Goal: Task Accomplishment & Management: Complete application form

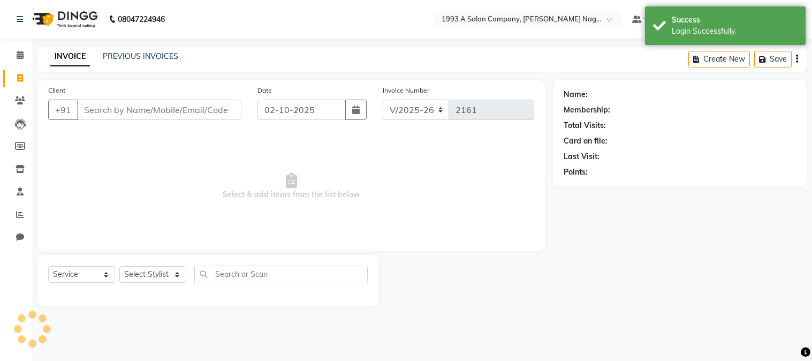
select select "144"
select select "service"
drag, startPoint x: 150, startPoint y: 277, endPoint x: 150, endPoint y: 271, distance: 5.9
click at [150, 277] on select "Select Stylist Aniket Mane kanchan tripathi NISHITA Reception RUTUJA SAIRAJ BHA…" at bounding box center [152, 274] width 67 height 17
select select "90762"
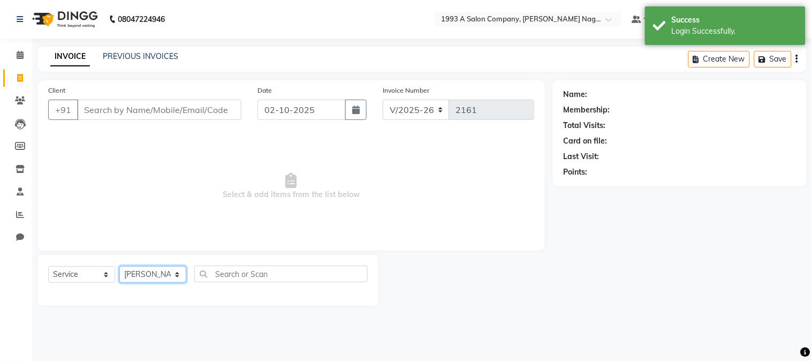
click at [119, 266] on select "Select Stylist Aniket Mane kanchan tripathi NISHITA Reception RUTUJA SAIRAJ BHA…" at bounding box center [152, 274] width 67 height 17
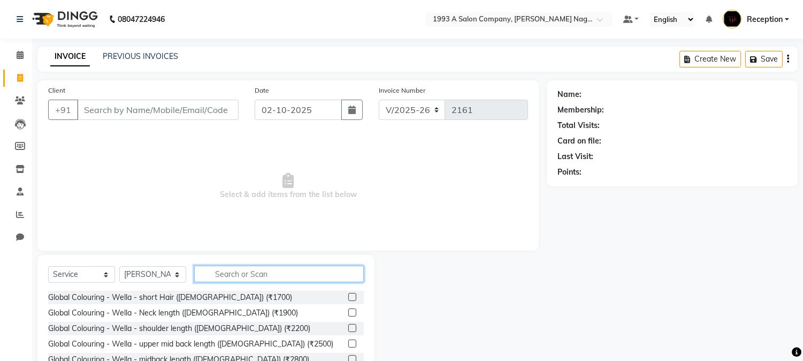
click at [222, 268] on input "text" at bounding box center [279, 273] width 170 height 17
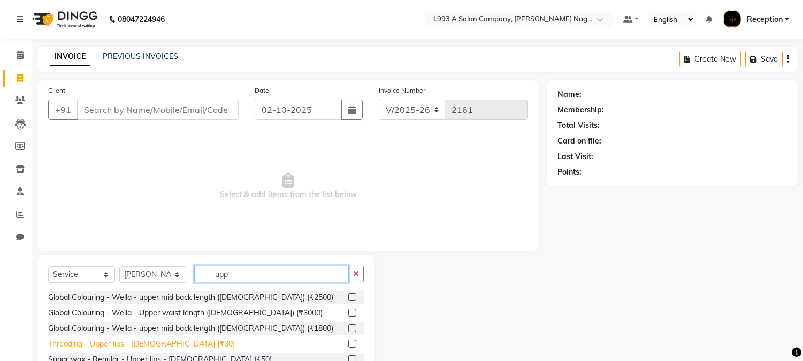
type input "upp"
click at [135, 346] on div "Threading - Upper lips - Female (₹30)" at bounding box center [141, 343] width 187 height 11
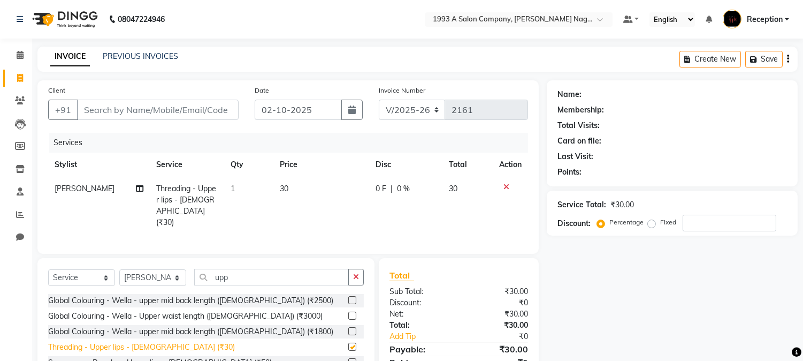
checkbox input "false"
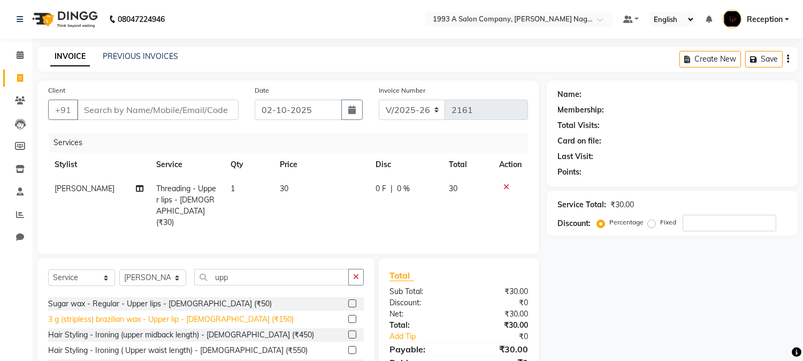
scroll to position [59, 0]
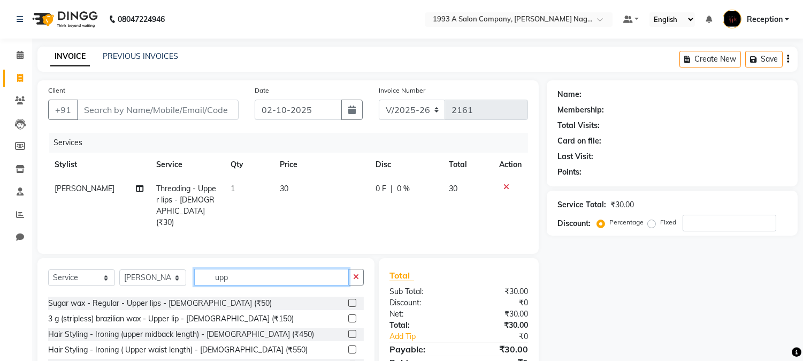
click at [249, 279] on input "upp" at bounding box center [271, 277] width 155 height 17
type input "u"
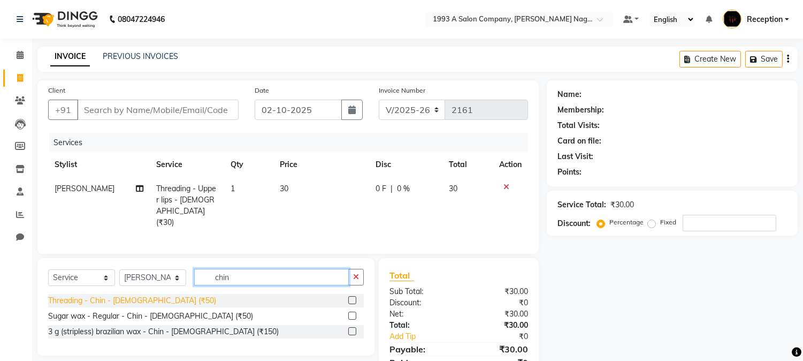
type input "chin"
click at [153, 296] on div "Threading - Chin - Female (₹50)" at bounding box center [132, 300] width 168 height 11
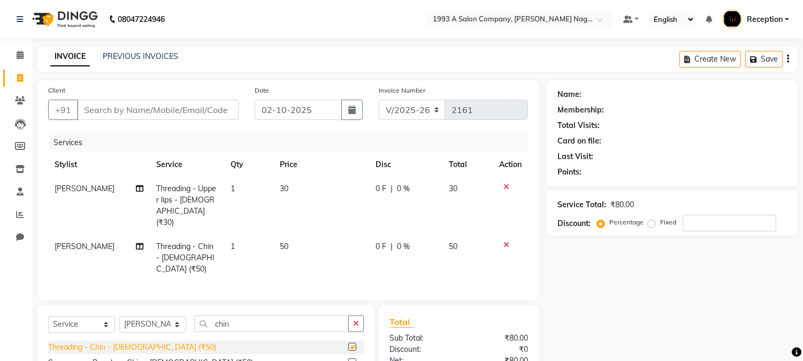
checkbox input "false"
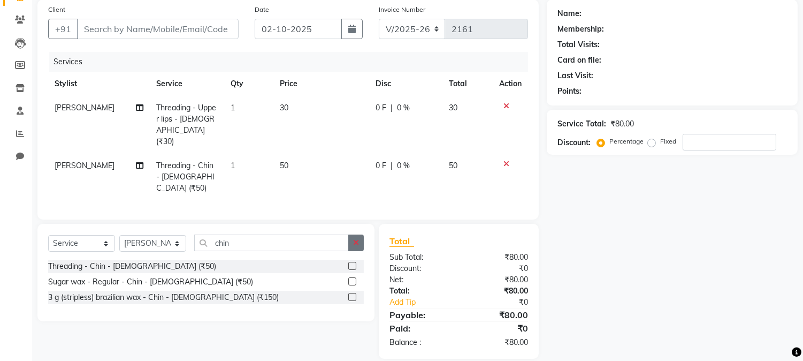
click at [356, 239] on icon "button" at bounding box center [356, 242] width 6 height 7
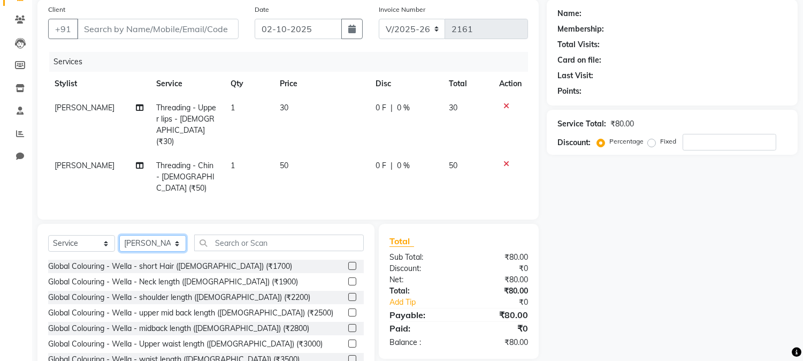
click at [159, 235] on select "Select Stylist Aniket Mane kanchan tripathi NISHITA Reception RUTUJA SAIRAJ BHA…" at bounding box center [152, 243] width 67 height 17
select select "92115"
click at [119, 235] on select "Select Stylist Aniket Mane kanchan tripathi NISHITA Reception RUTUJA SAIRAJ BHA…" at bounding box center [152, 243] width 67 height 17
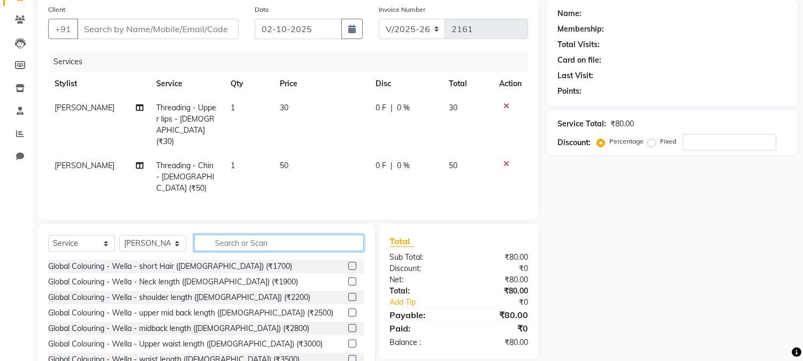
click at [233, 234] on input "text" at bounding box center [279, 242] width 170 height 17
type input "s"
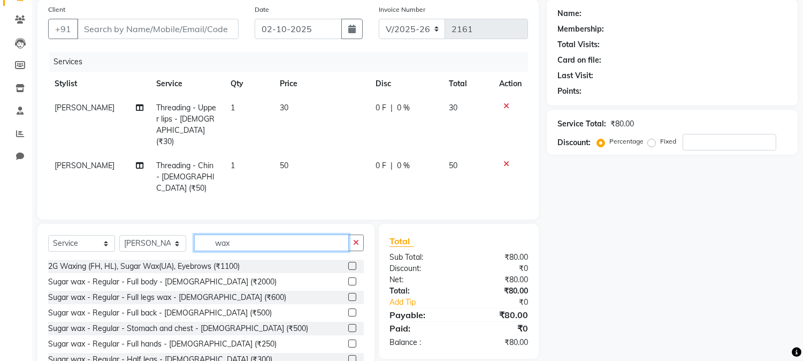
scroll to position [59, 0]
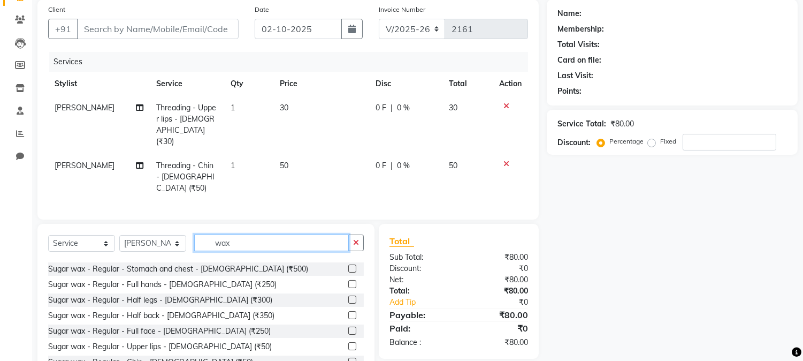
type input "wax"
click at [348, 357] on label at bounding box center [352, 361] width 8 height 8
click at [348, 358] on input "checkbox" at bounding box center [351, 361] width 7 height 7
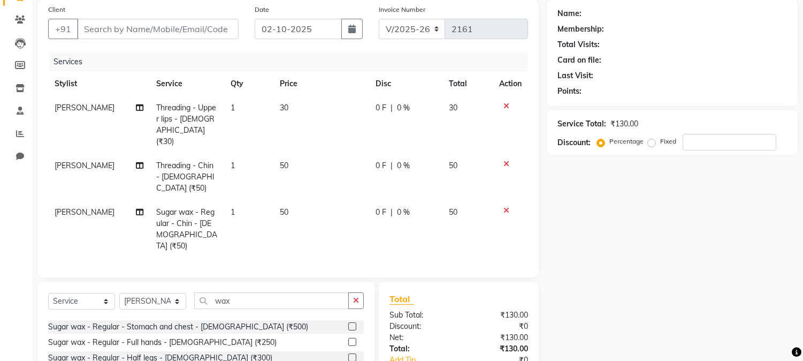
checkbox input "false"
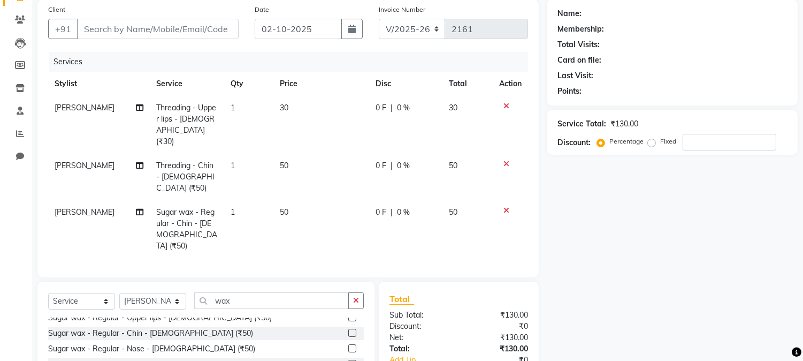
scroll to position [119, 0]
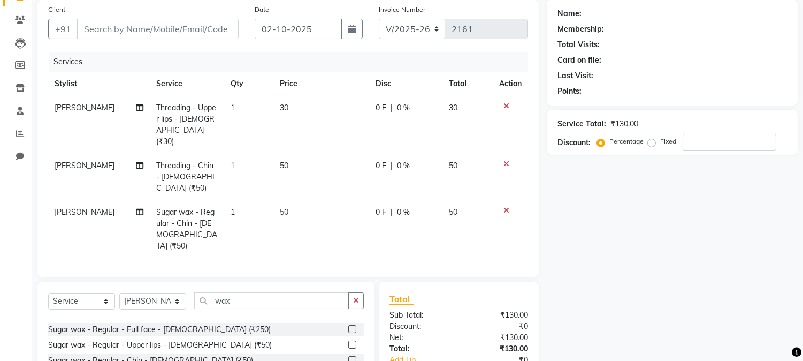
click at [348, 340] on label at bounding box center [352, 344] width 8 height 8
click at [348, 341] on input "checkbox" at bounding box center [351, 344] width 7 height 7
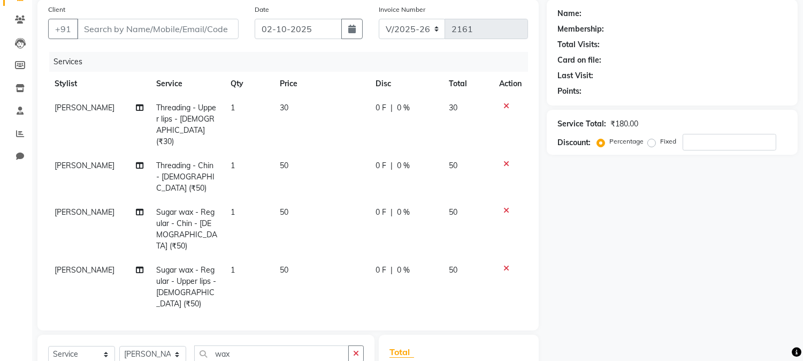
checkbox input "false"
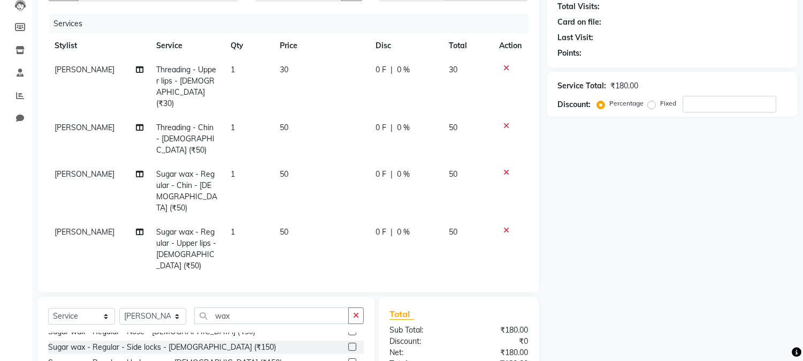
click at [507, 226] on icon at bounding box center [506, 229] width 6 height 7
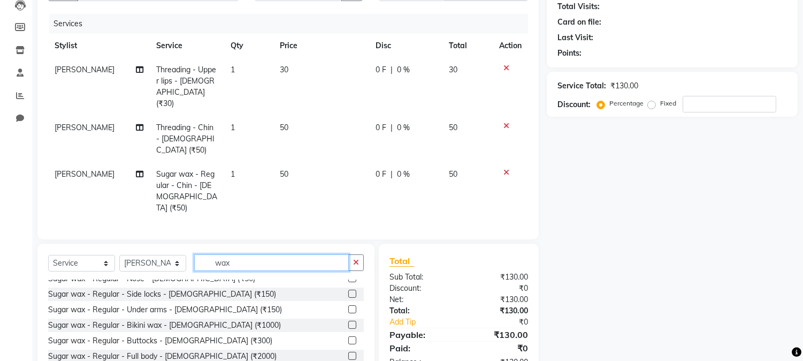
click at [249, 254] on input "wax" at bounding box center [271, 262] width 155 height 17
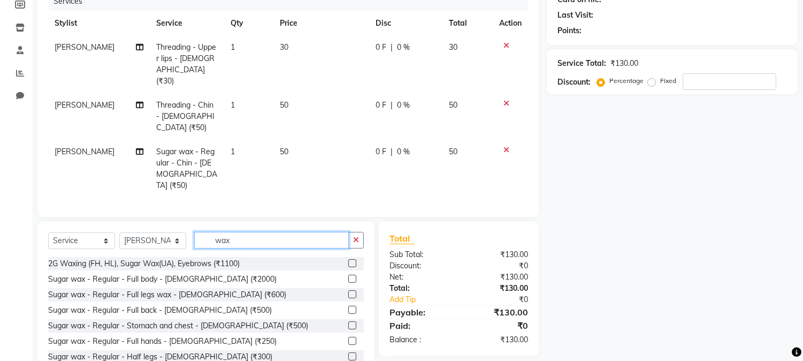
scroll to position [150, 0]
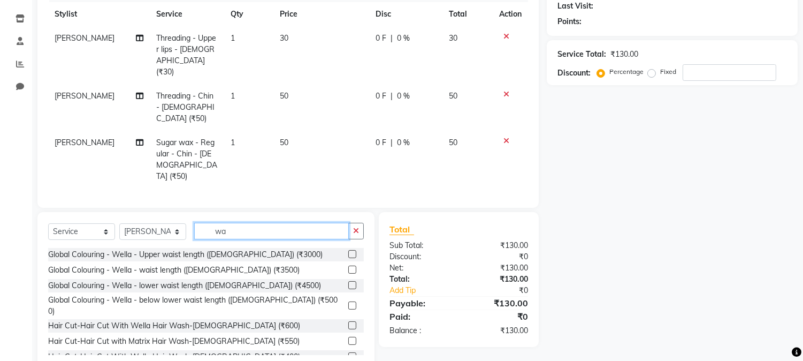
type input "w"
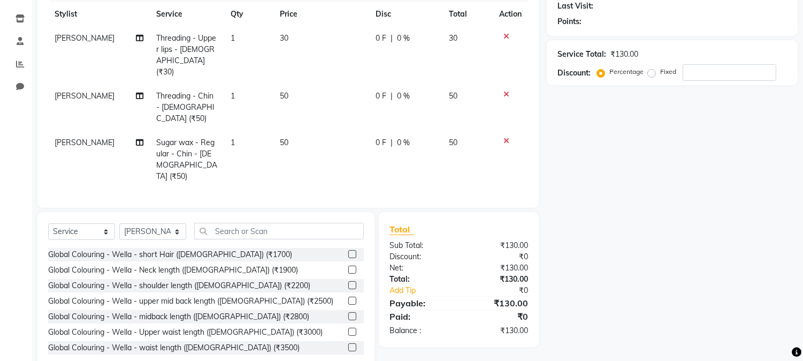
click at [505, 137] on icon at bounding box center [506, 140] width 6 height 7
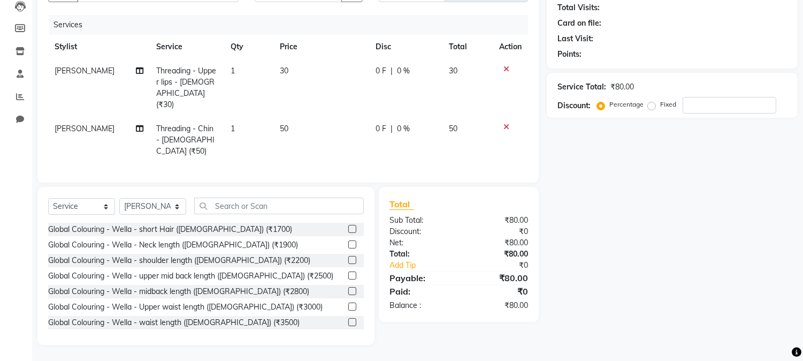
scroll to position [104, 0]
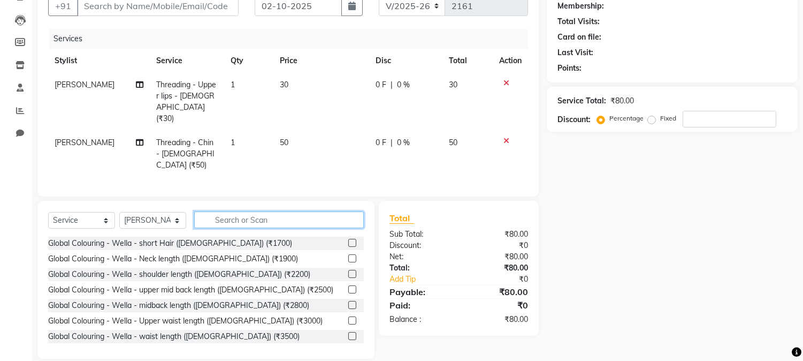
click at [280, 211] on input "text" at bounding box center [279, 219] width 170 height 17
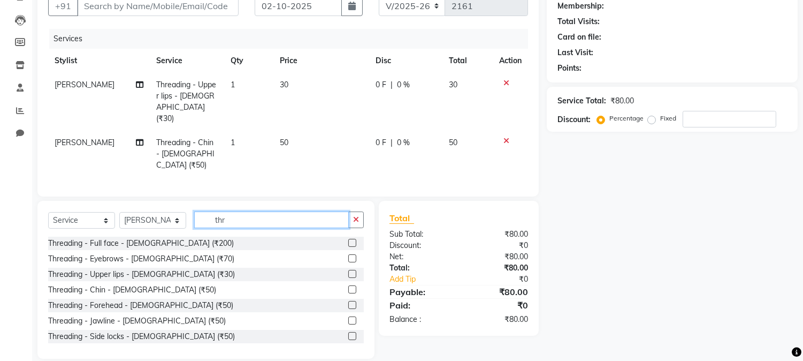
type input "thr"
click at [348, 254] on label at bounding box center [352, 258] width 8 height 8
click at [348, 255] on input "checkbox" at bounding box center [351, 258] width 7 height 7
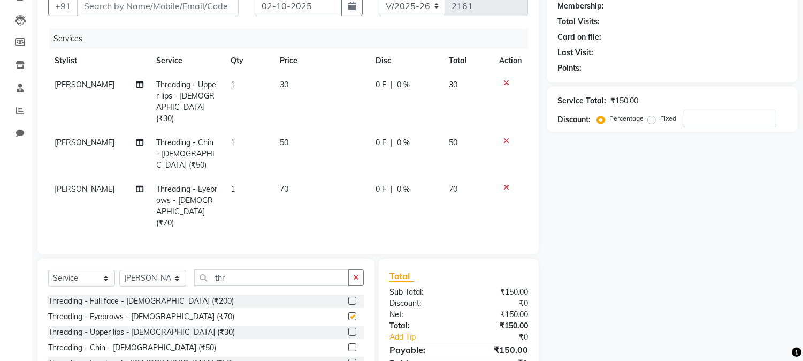
checkbox input "false"
click at [239, 269] on input "thr" at bounding box center [271, 277] width 155 height 17
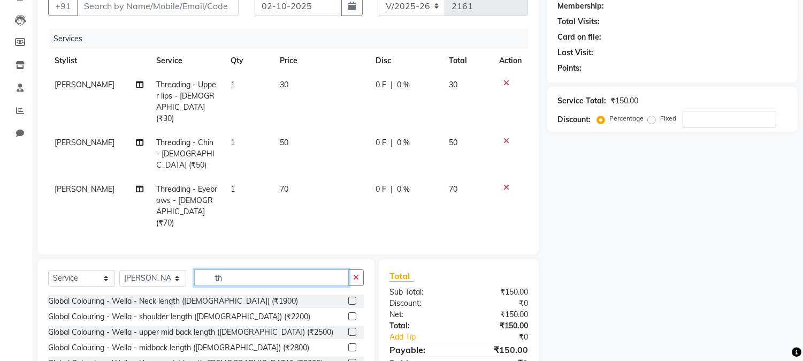
type input "t"
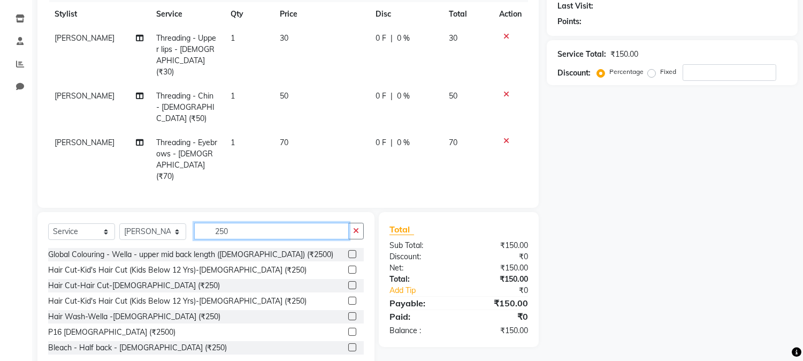
scroll to position [59, 0]
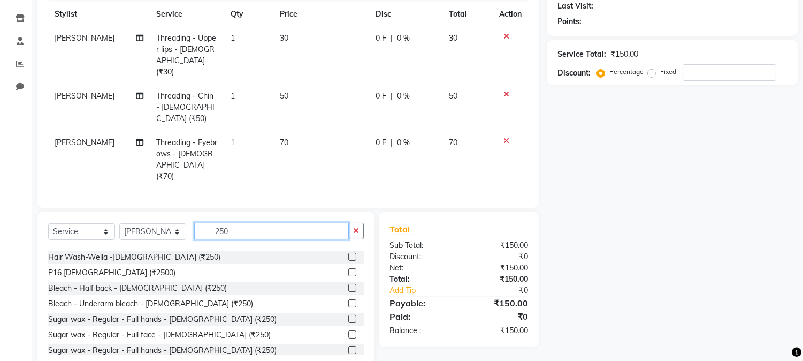
type input "250"
click at [348, 315] on label at bounding box center [352, 319] width 8 height 8
click at [348, 316] on input "checkbox" at bounding box center [351, 319] width 7 height 7
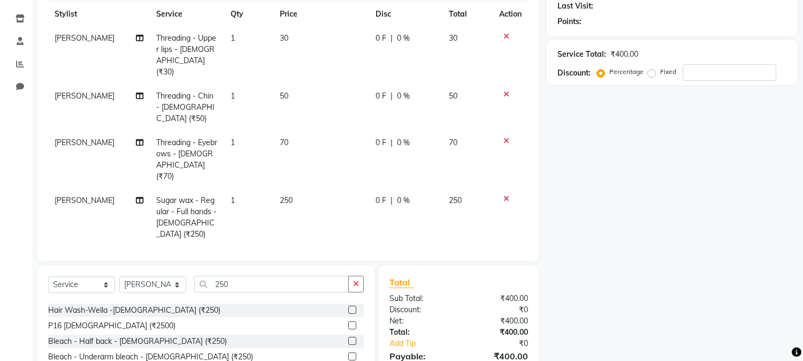
checkbox input "false"
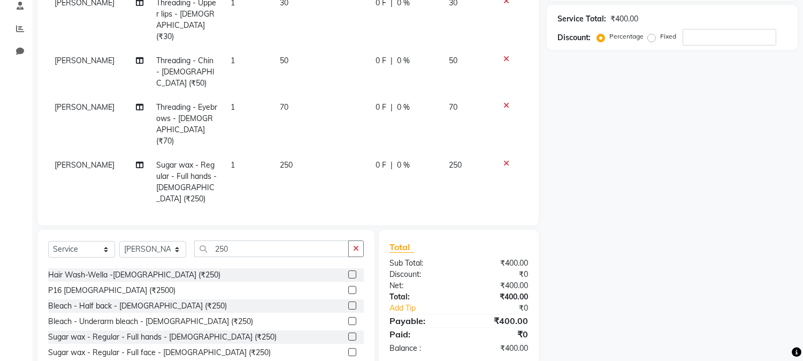
scroll to position [0, 0]
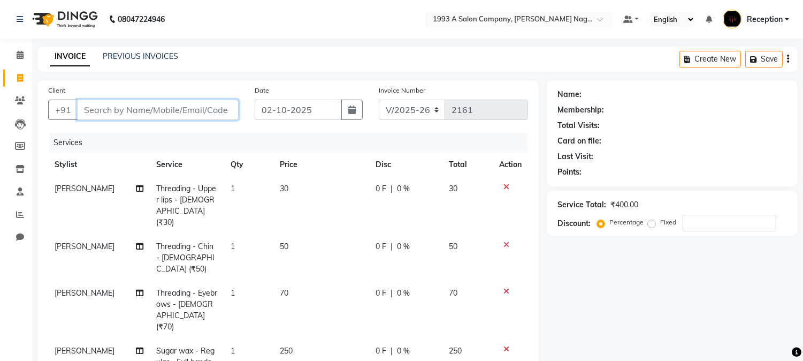
click at [94, 113] on input "Client" at bounding box center [158, 110] width 162 height 20
type input "8"
type input "0"
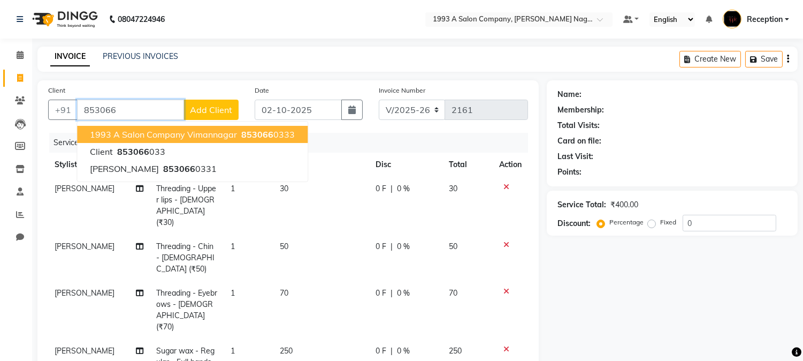
click at [108, 135] on span "1993 A salon company vimannagar" at bounding box center [163, 134] width 147 height 11
type input "8530660333"
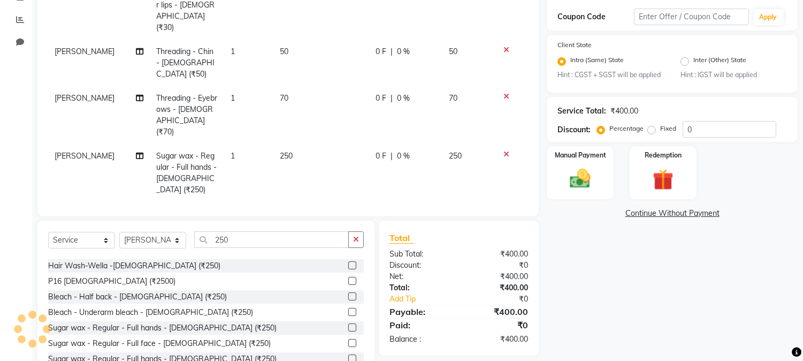
scroll to position [197, 0]
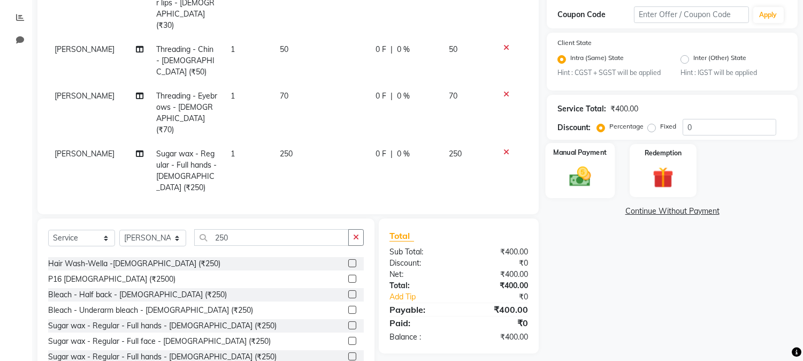
click at [572, 190] on div "Manual Payment" at bounding box center [581, 170] width 70 height 55
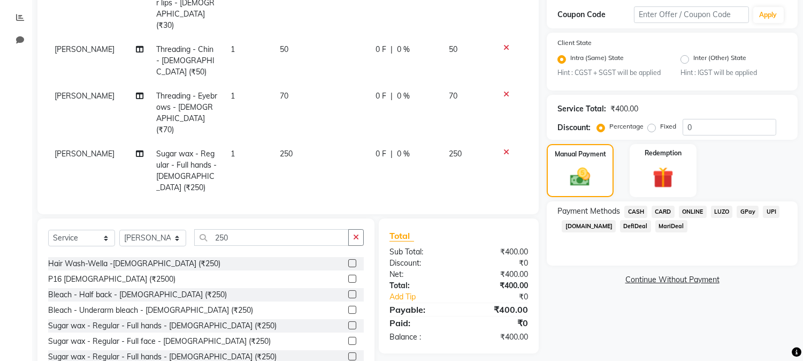
click at [698, 213] on span "ONLINE" at bounding box center [693, 211] width 28 height 12
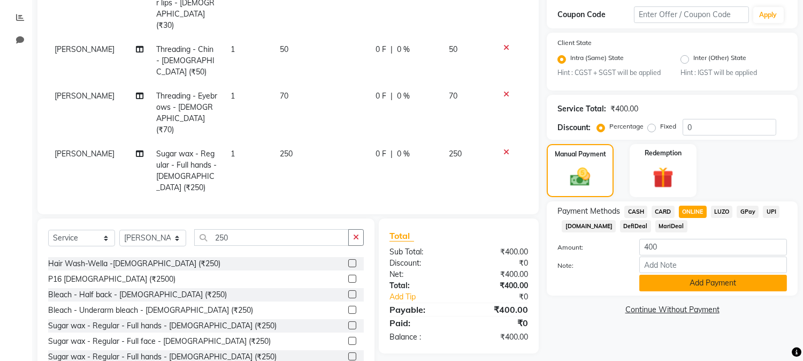
click at [694, 281] on button "Add Payment" at bounding box center [713, 282] width 148 height 17
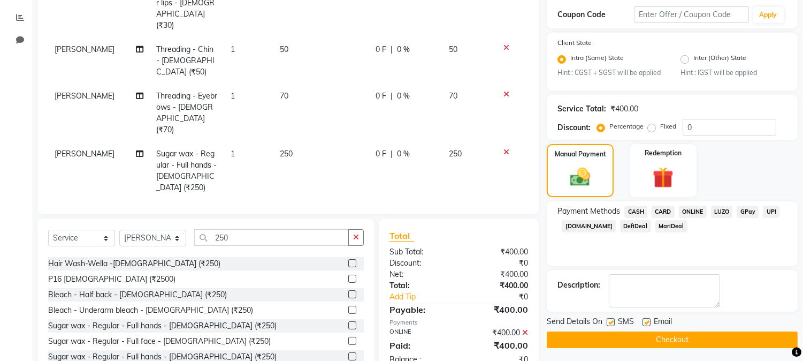
scroll to position [200, 0]
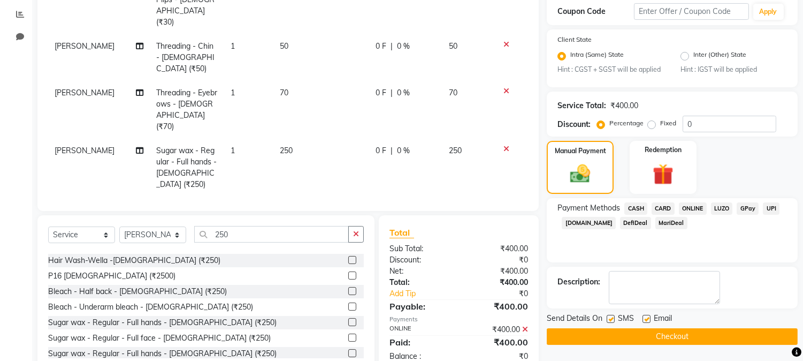
click at [674, 336] on button "Checkout" at bounding box center [672, 336] width 251 height 17
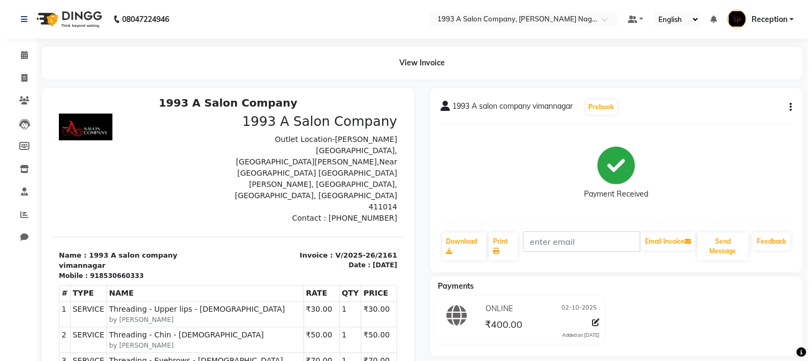
scroll to position [8, 0]
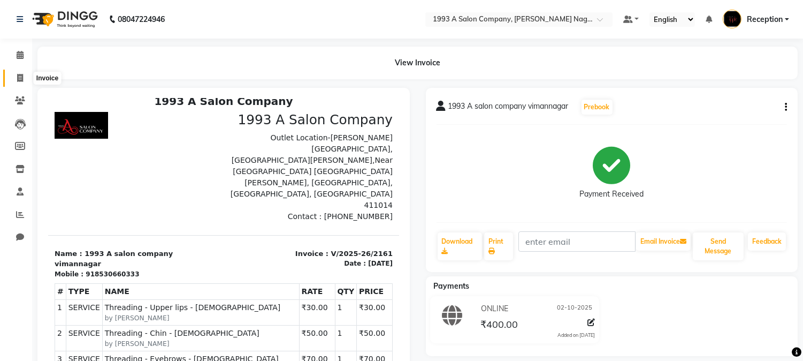
click at [17, 78] on icon at bounding box center [20, 78] width 6 height 8
select select "service"
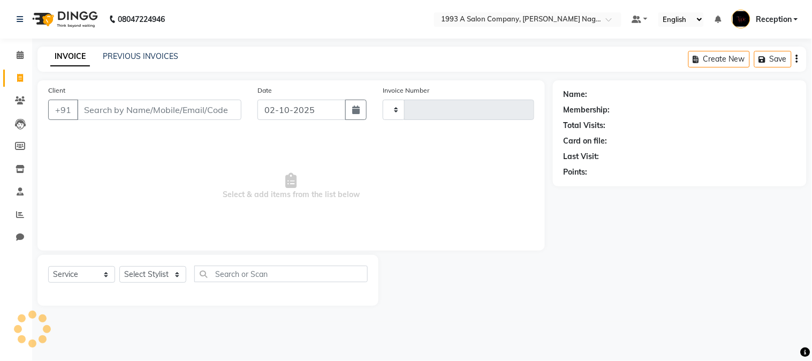
type input "2162"
select select "144"
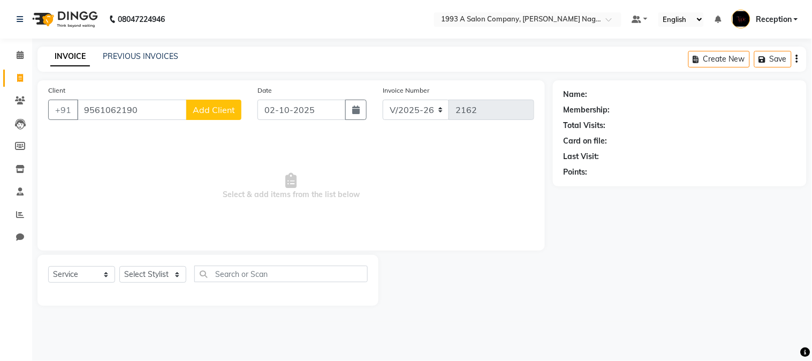
type input "9561062190"
click at [220, 108] on span "Add Client" at bounding box center [214, 109] width 42 height 11
select select "22"
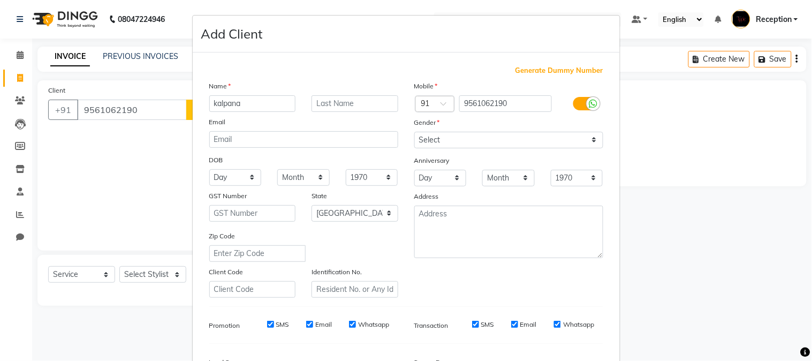
type input "kalpana"
click at [592, 137] on select "Select Male Female Other Prefer Not To Say" at bounding box center [508, 140] width 189 height 17
select select "female"
click at [414, 132] on select "Select Male Female Other Prefer Not To Say" at bounding box center [508, 140] width 189 height 17
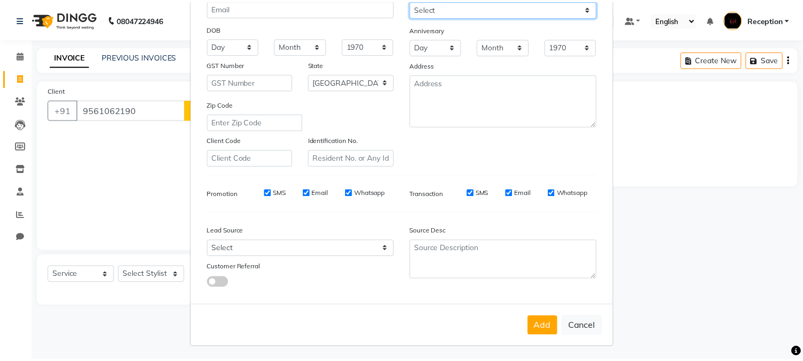
scroll to position [134, 0]
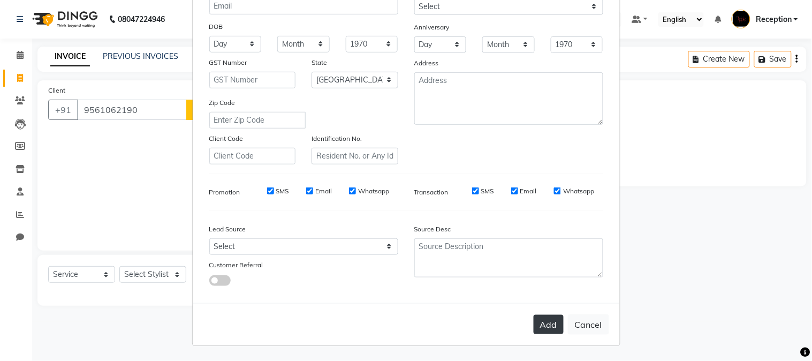
click at [547, 318] on button "Add" at bounding box center [548, 324] width 30 height 19
select select
select select "null"
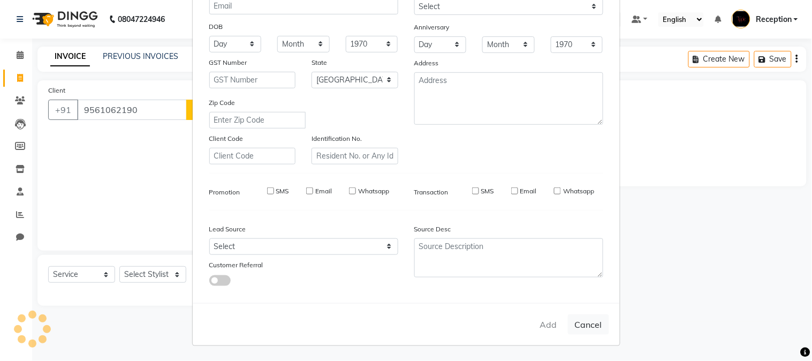
select select
checkbox input "false"
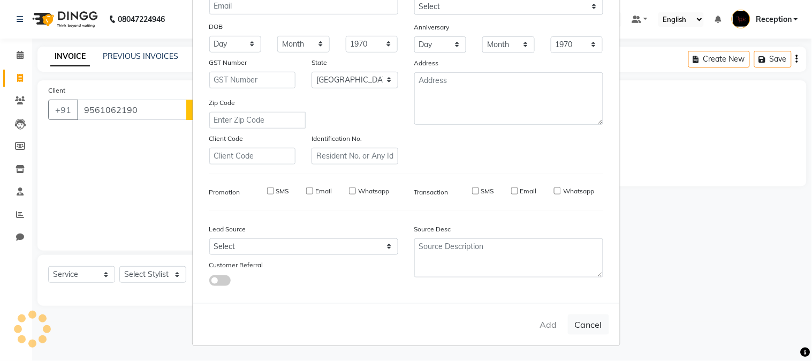
checkbox input "false"
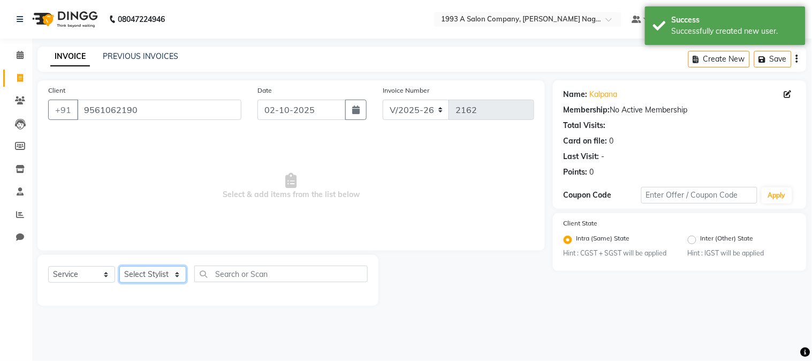
click at [177, 275] on select "Select Stylist Aniket Mane kanchan tripathi NISHITA Reception RUTUJA SAIRAJ BHA…" at bounding box center [152, 274] width 67 height 17
select select "48179"
click at [119, 266] on select "Select Stylist Aniket Mane kanchan tripathi NISHITA Reception RUTUJA SAIRAJ BHA…" at bounding box center [152, 274] width 67 height 17
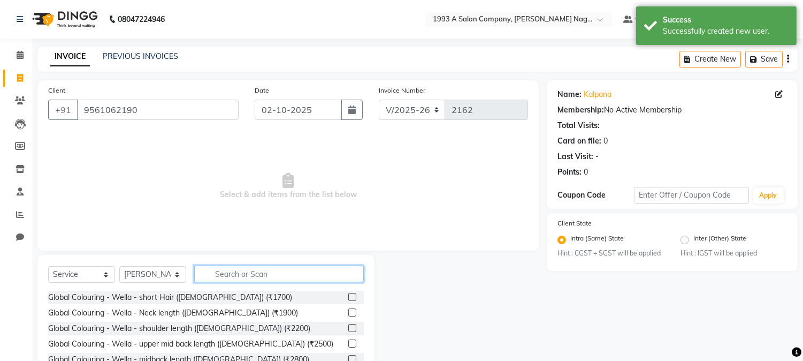
click at [229, 274] on input "text" at bounding box center [279, 273] width 170 height 17
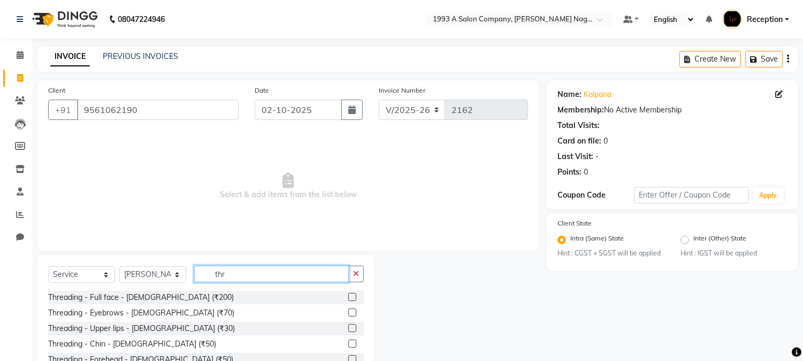
type input "thr"
click at [348, 314] on label at bounding box center [352, 312] width 8 height 8
click at [348, 314] on input "checkbox" at bounding box center [351, 312] width 7 height 7
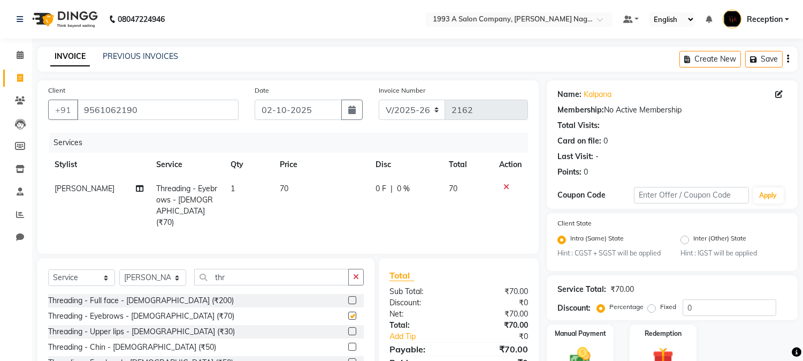
checkbox input "false"
click at [348, 327] on label at bounding box center [352, 331] width 8 height 8
click at [348, 328] on input "checkbox" at bounding box center [351, 331] width 7 height 7
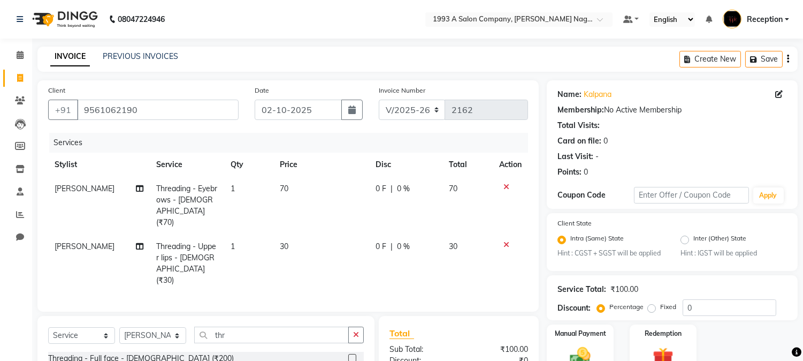
checkbox input "false"
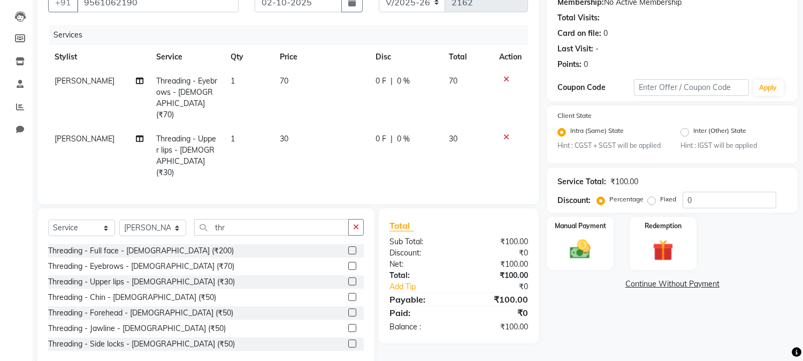
scroll to position [115, 0]
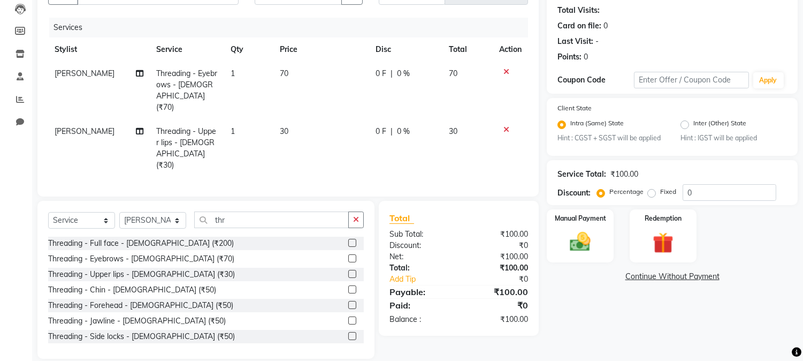
click at [348, 301] on label at bounding box center [352, 305] width 8 height 8
click at [348, 302] on input "checkbox" at bounding box center [351, 305] width 7 height 7
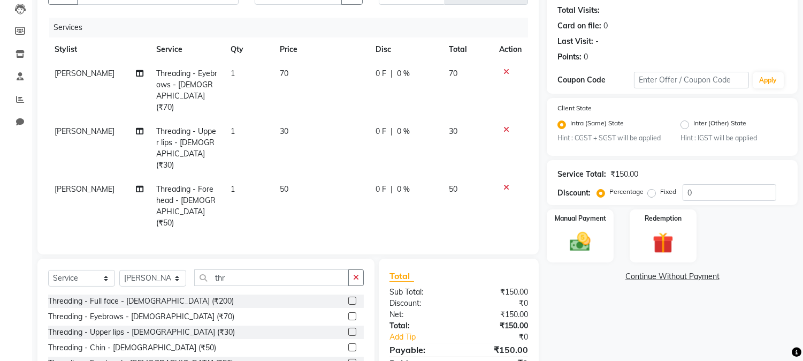
checkbox input "false"
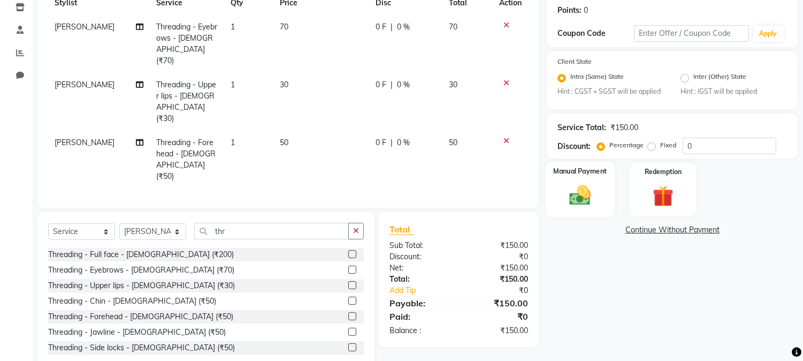
click at [583, 197] on img at bounding box center [580, 195] width 35 height 25
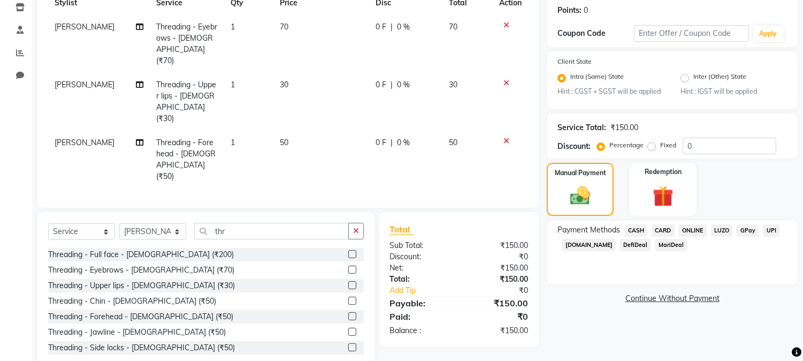
click at [692, 228] on span "ONLINE" at bounding box center [693, 230] width 28 height 12
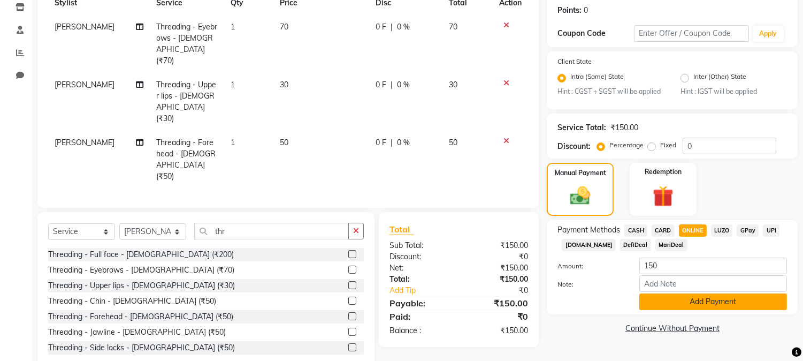
click at [683, 299] on button "Add Payment" at bounding box center [713, 301] width 148 height 17
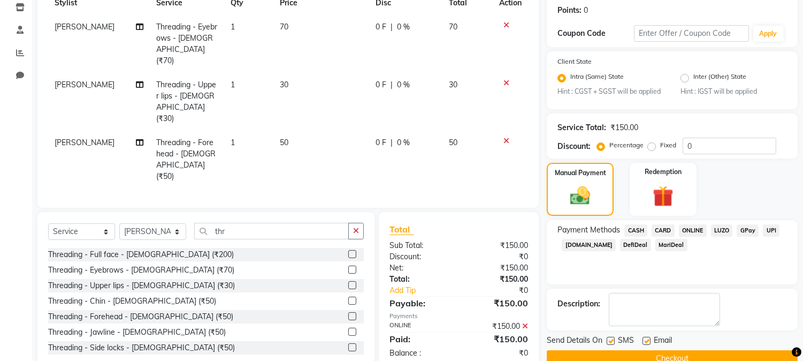
scroll to position [184, 0]
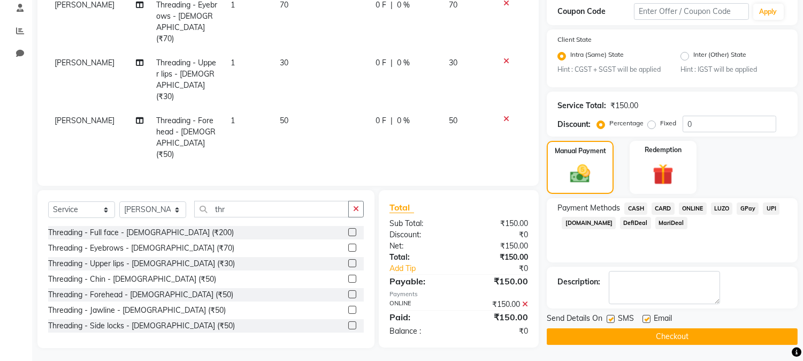
click at [659, 332] on button "Checkout" at bounding box center [672, 336] width 251 height 17
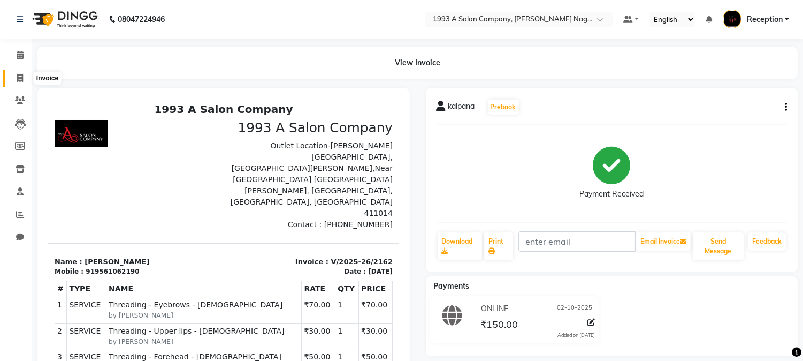
click at [19, 78] on icon at bounding box center [20, 78] width 6 height 8
select select "service"
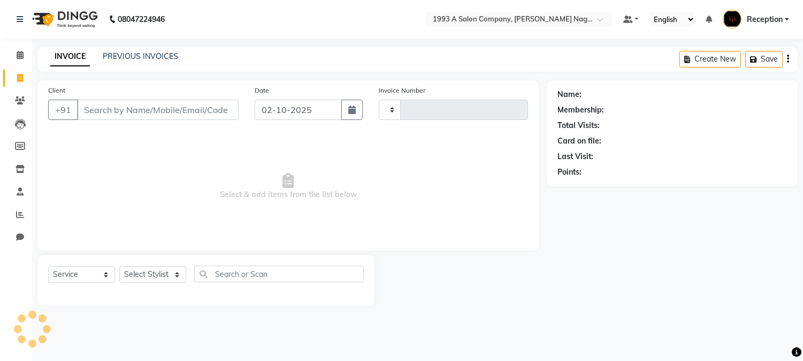
type input "2163"
select select "144"
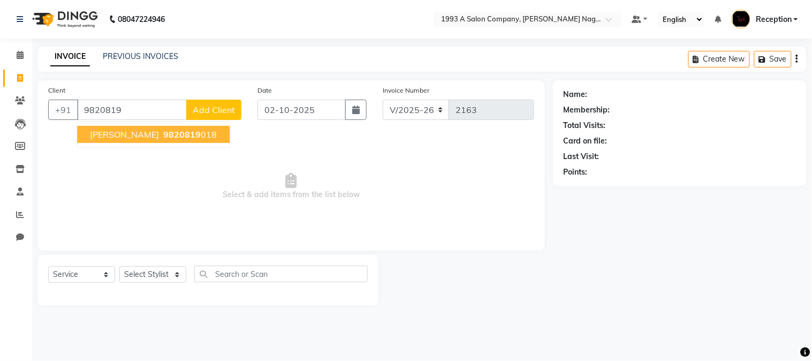
click at [125, 134] on span "yamini kharat" at bounding box center [124, 134] width 69 height 11
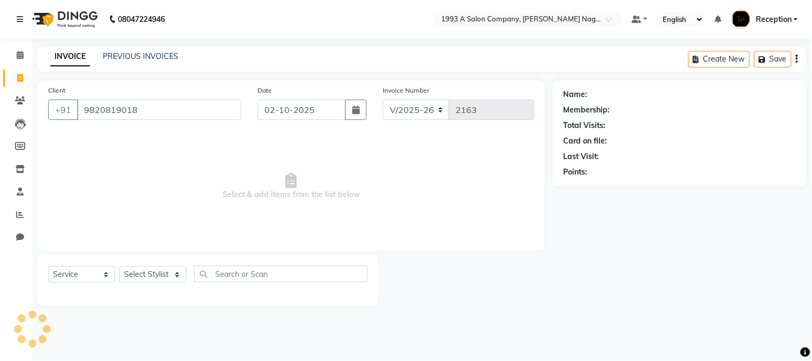
type input "9820819018"
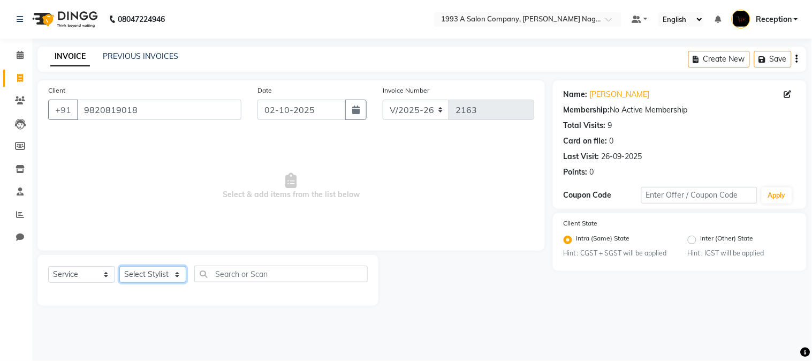
click at [178, 279] on select "Select Stylist Aniket Mane kanchan tripathi NISHITA Reception RUTUJA SAIRAJ BHA…" at bounding box center [152, 274] width 67 height 17
select select "92115"
click at [119, 266] on select "Select Stylist Aniket Mane kanchan tripathi NISHITA Reception RUTUJA SAIRAJ BHA…" at bounding box center [152, 274] width 67 height 17
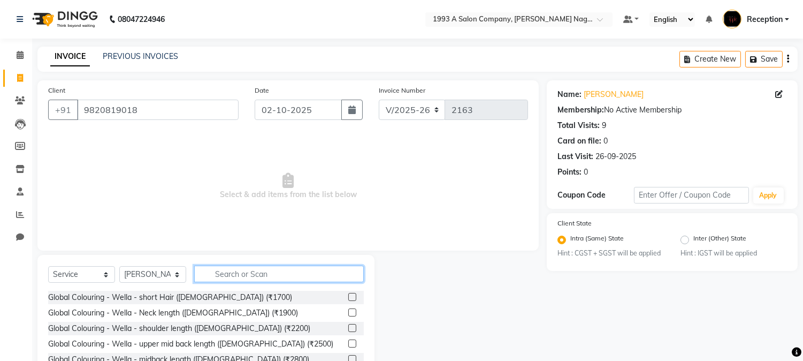
click at [228, 277] on input "text" at bounding box center [279, 273] width 170 height 17
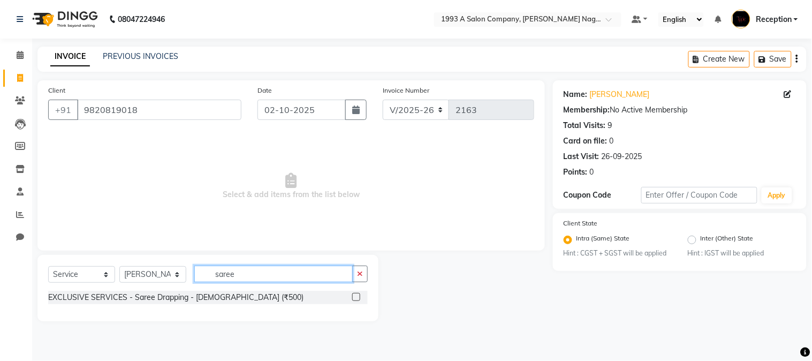
type input "saree"
click at [356, 296] on label at bounding box center [356, 297] width 8 height 8
click at [356, 296] on input "checkbox" at bounding box center [355, 297] width 7 height 7
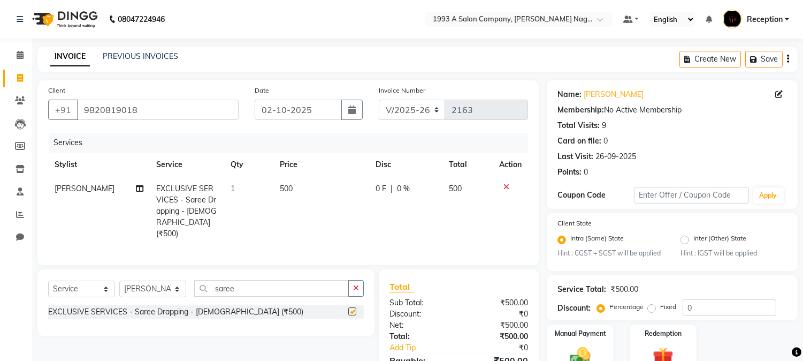
checkbox input "false"
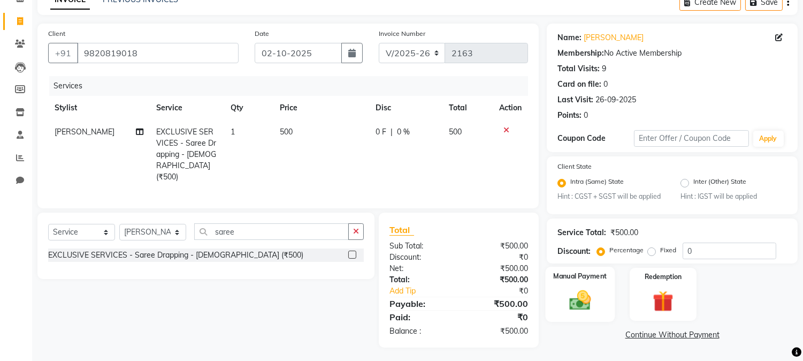
click at [589, 300] on img at bounding box center [580, 300] width 35 height 25
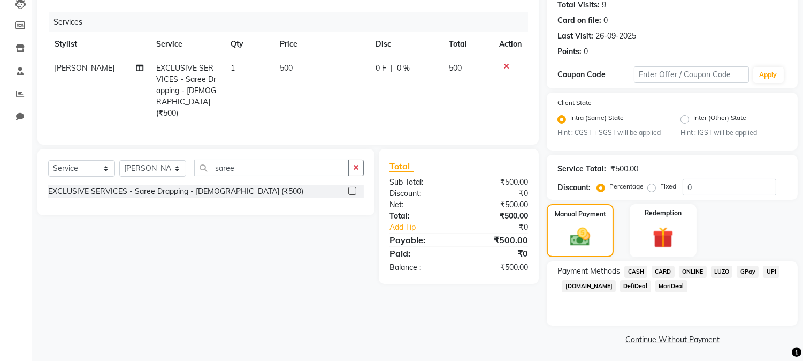
scroll to position [123, 0]
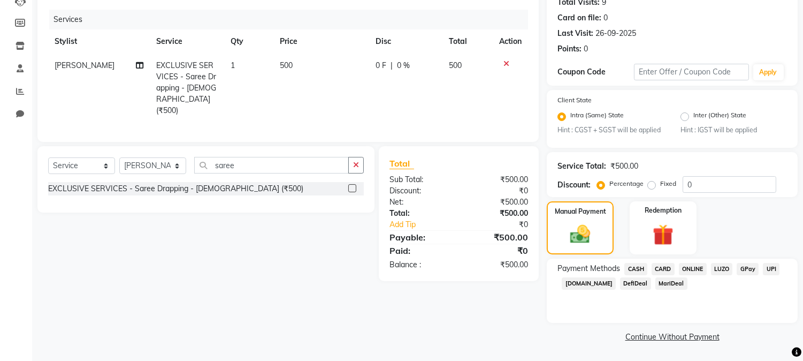
click at [693, 268] on span "ONLINE" at bounding box center [693, 269] width 28 height 12
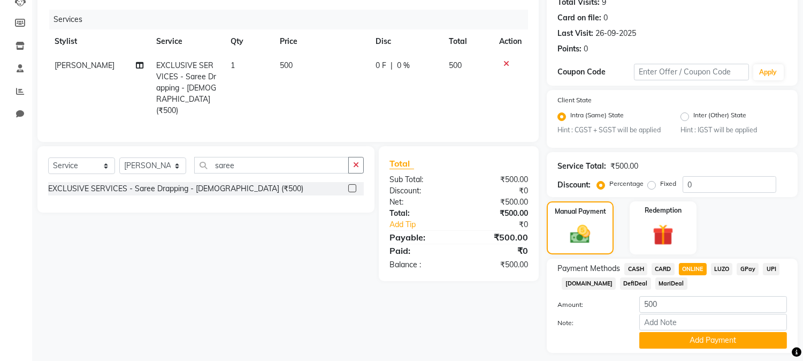
scroll to position [153, 0]
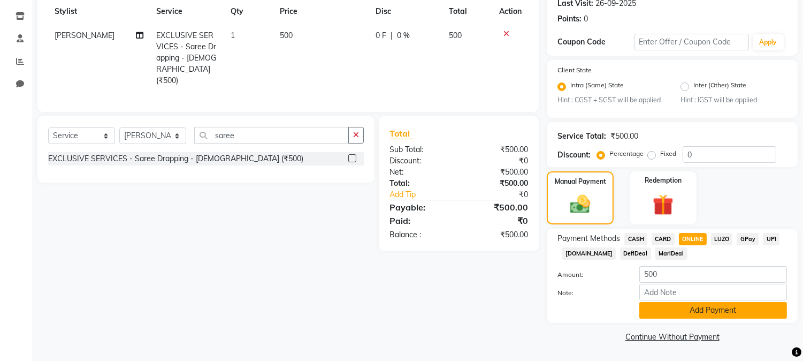
click at [706, 312] on button "Add Payment" at bounding box center [713, 310] width 148 height 17
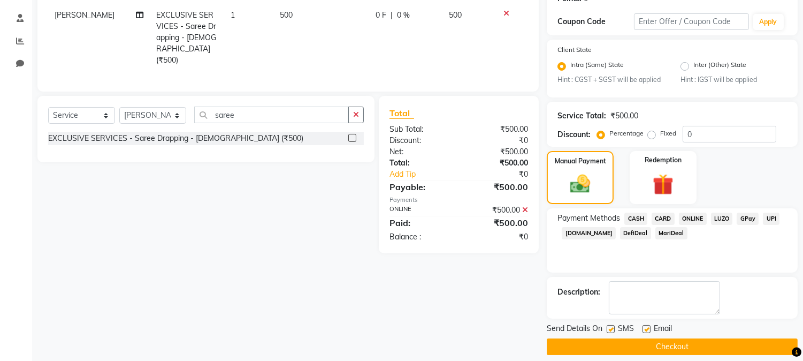
scroll to position [184, 0]
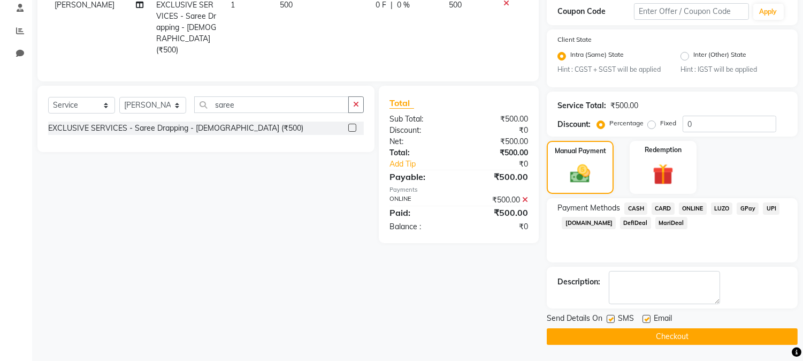
click at [681, 335] on button "Checkout" at bounding box center [672, 336] width 251 height 17
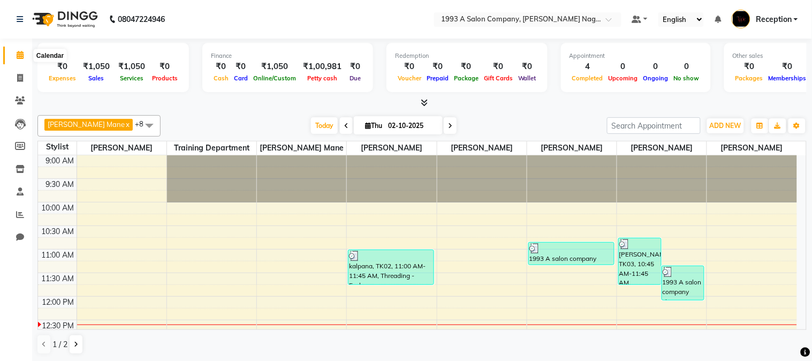
click at [21, 52] on icon at bounding box center [20, 55] width 7 height 8
click at [22, 78] on icon at bounding box center [20, 78] width 6 height 8
select select "service"
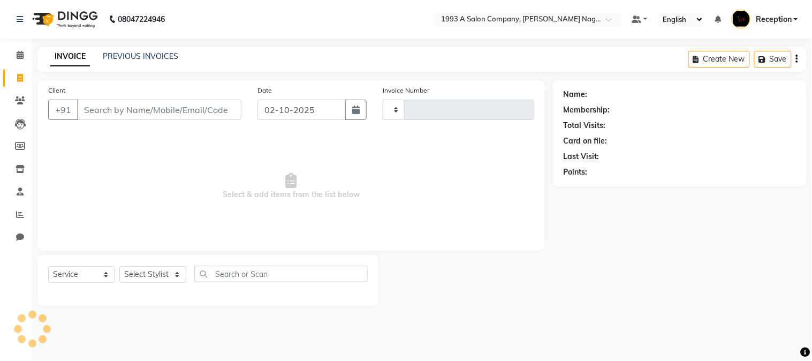
type input "2164"
select select "144"
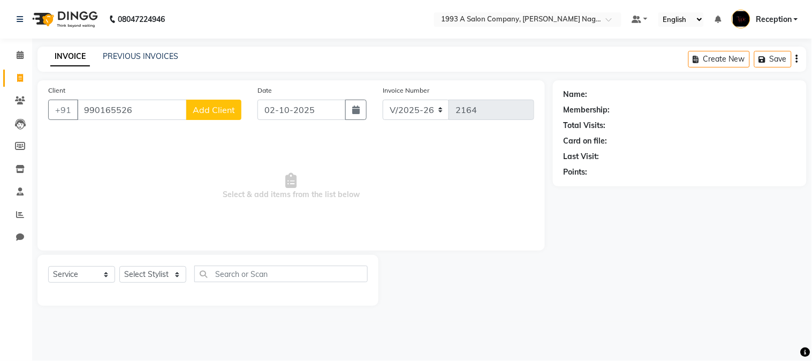
type input "990165526"
click at [216, 105] on span "Add Client" at bounding box center [214, 109] width 42 height 11
select select "22"
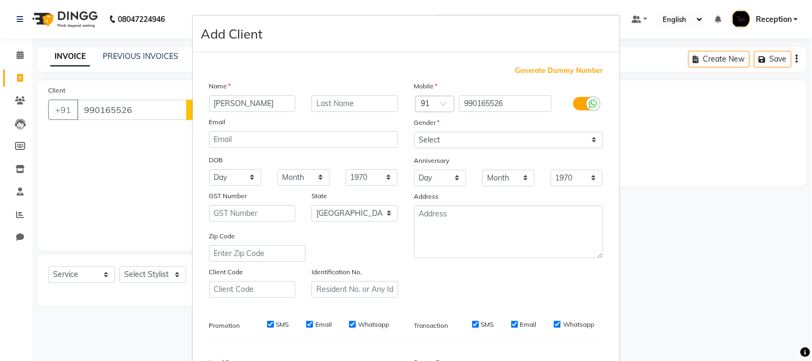
type input "harshitha"
click at [589, 135] on select "Select Male Female Other Prefer Not To Say" at bounding box center [508, 140] width 189 height 17
select select "female"
click at [414, 132] on select "Select Male Female Other Prefer Not To Say" at bounding box center [508, 140] width 189 height 17
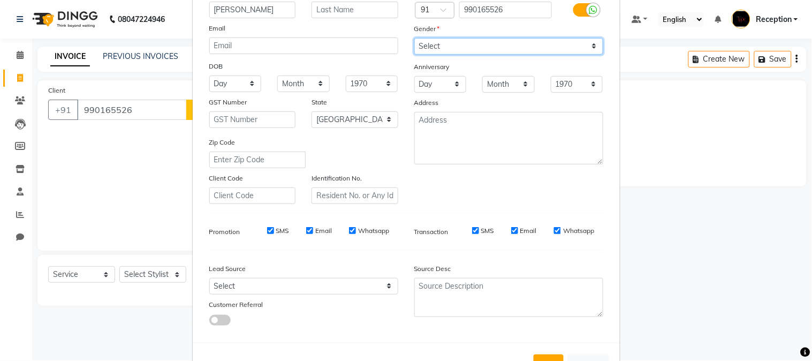
scroll to position [134, 0]
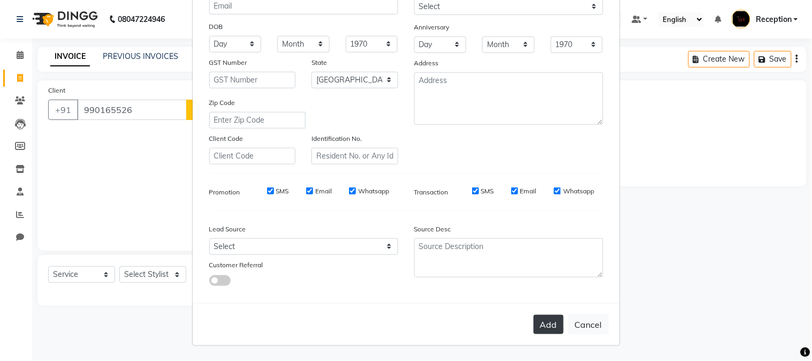
click at [542, 328] on button "Add" at bounding box center [548, 324] width 30 height 19
click at [549, 320] on button "Add" at bounding box center [548, 324] width 30 height 19
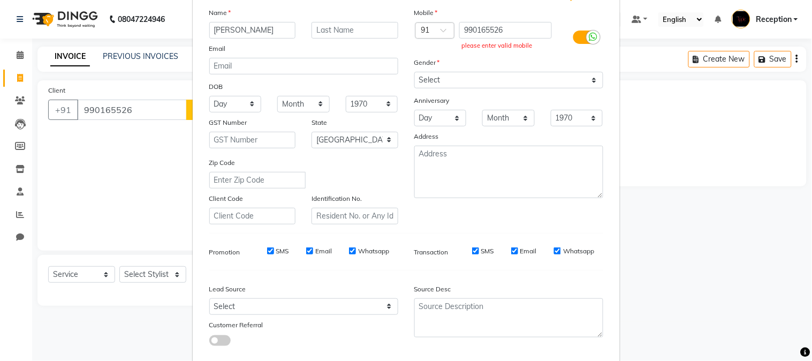
scroll to position [0, 0]
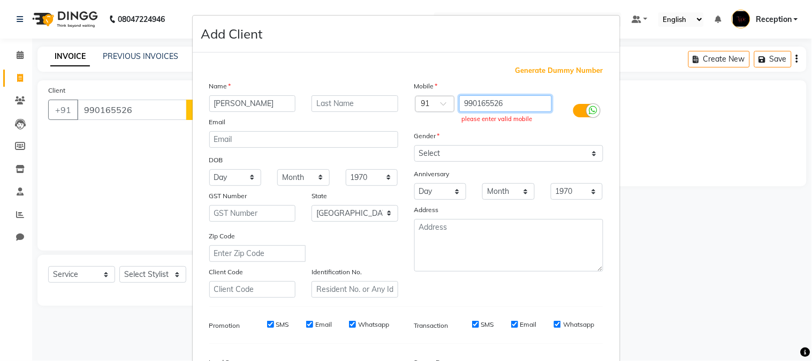
click at [507, 104] on input "990165526" at bounding box center [505, 103] width 93 height 17
click at [94, 109] on ngb-modal-window "Add Client Generate Dummy Number Name harshitha Email DOB Day 01 02 03 04 05 06…" at bounding box center [406, 180] width 812 height 361
click at [94, 103] on ngb-modal-window "Add Client Generate Dummy Number Name harshitha Email DOB Day 01 02 03 04 05 06…" at bounding box center [406, 180] width 812 height 361
click at [101, 111] on ngb-modal-window "Add Client Generate Dummy Number Name harshitha Email DOB Day 01 02 03 04 05 06…" at bounding box center [406, 180] width 812 height 361
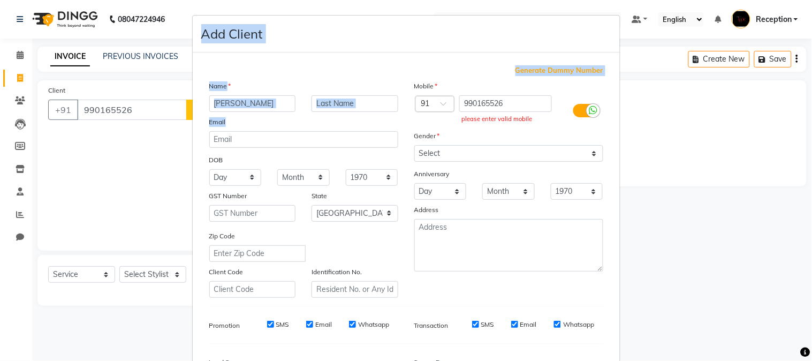
drag, startPoint x: 135, startPoint y: 98, endPoint x: 276, endPoint y: 112, distance: 141.4
click at [276, 112] on ngb-modal-window "Add Client Generate Dummy Number Name harshitha Email DOB Day 01 02 03 04 05 06…" at bounding box center [406, 180] width 812 height 361
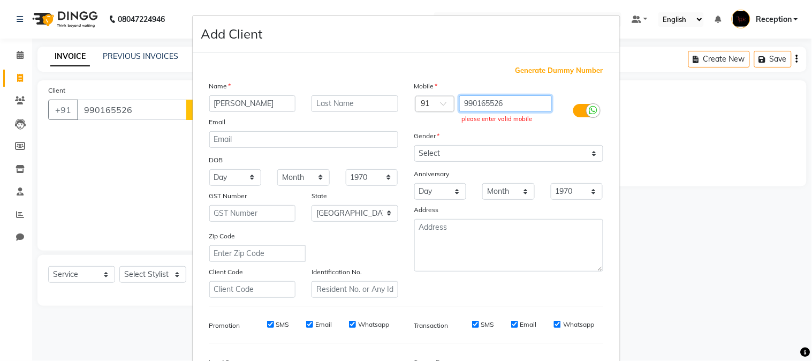
click at [472, 105] on input "990165526" at bounding box center [505, 103] width 93 height 17
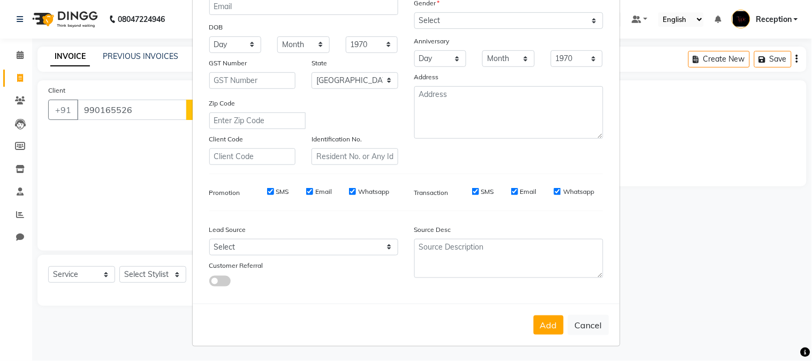
scroll to position [134, 0]
click at [537, 325] on button "Add" at bounding box center [548, 324] width 30 height 19
click at [537, 324] on button "Add" at bounding box center [548, 324] width 30 height 19
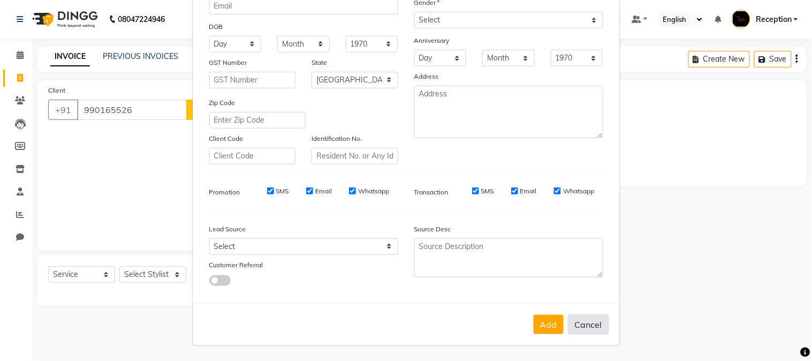
click at [581, 320] on button "Cancel" at bounding box center [588, 324] width 41 height 20
select select
select select "null"
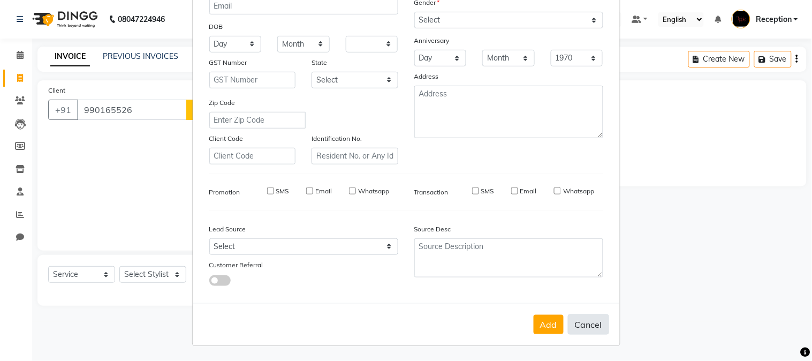
select select
checkbox input "false"
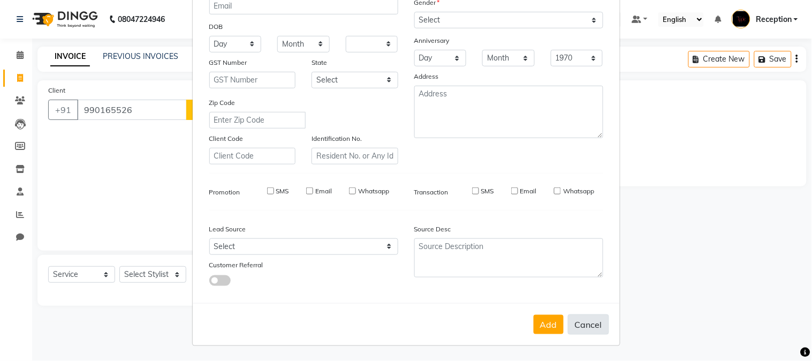
checkbox input "false"
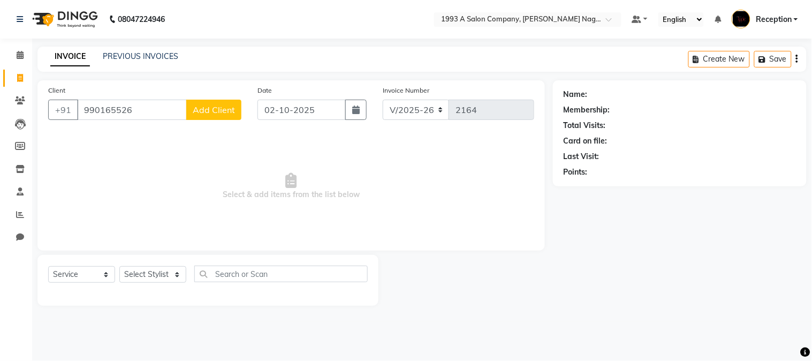
click at [210, 105] on span "Add Client" at bounding box center [214, 109] width 42 height 11
select select "22"
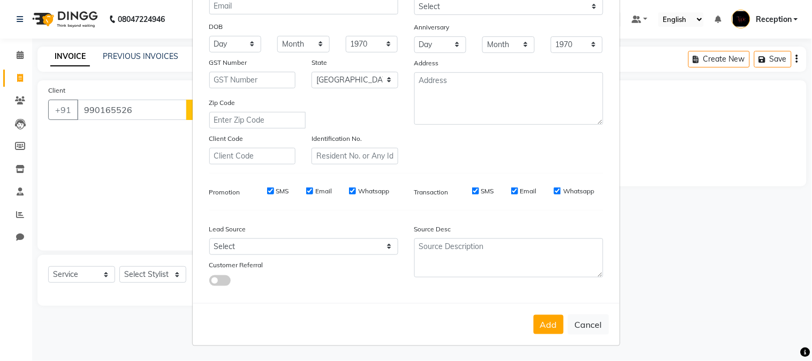
drag, startPoint x: 585, startPoint y: 324, endPoint x: 594, endPoint y: 295, distance: 30.3
click at [589, 322] on button "Cancel" at bounding box center [588, 324] width 41 height 20
select select
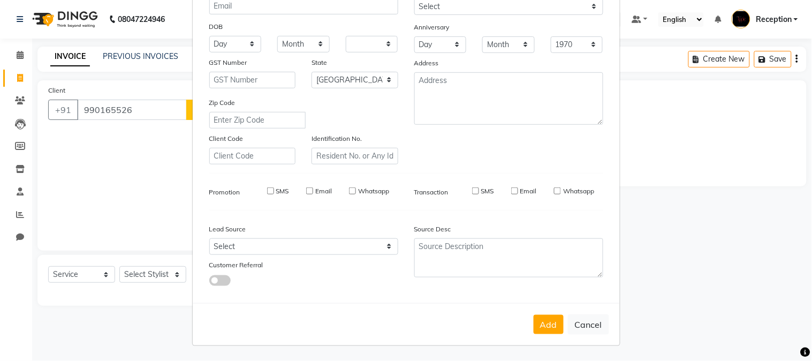
select select "null"
select select
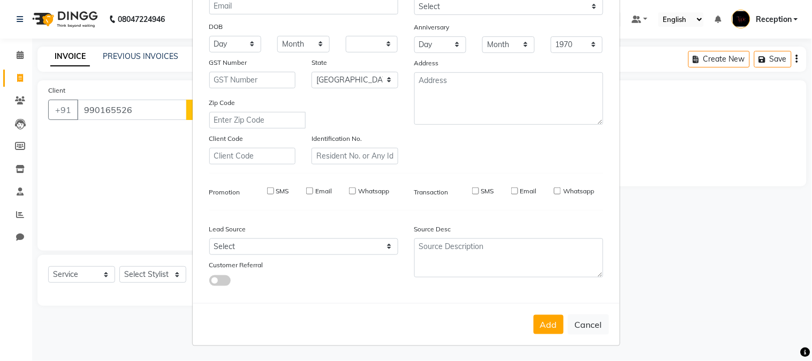
checkbox input "false"
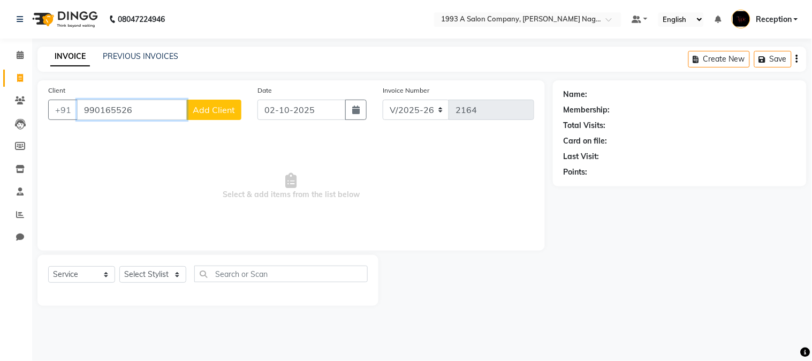
click at [132, 111] on input "990165526" at bounding box center [132, 110] width 110 height 20
type input "9901655267"
click at [200, 114] on span "Add Client" at bounding box center [214, 109] width 42 height 11
select select "22"
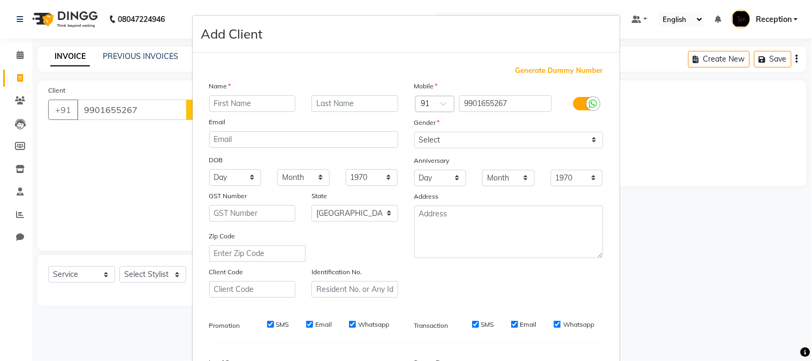
click at [259, 100] on input "text" at bounding box center [252, 103] width 87 height 17
type input "harshita"
click at [440, 138] on select "Select Male Female Other Prefer Not To Say" at bounding box center [508, 140] width 189 height 17
select select "female"
click at [414, 132] on select "Select Male Female Other Prefer Not To Say" at bounding box center [508, 140] width 189 height 17
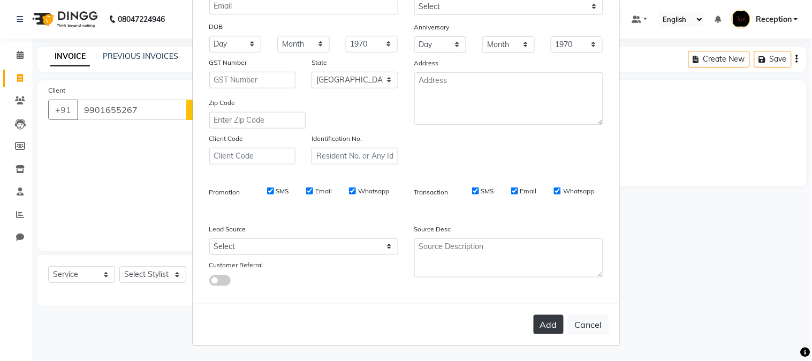
click at [536, 322] on button "Add" at bounding box center [548, 324] width 30 height 19
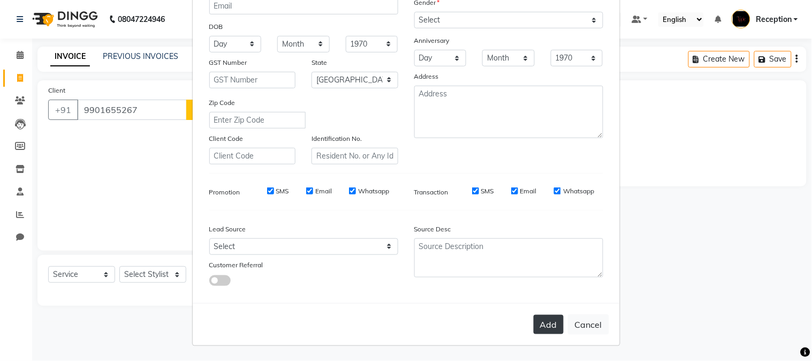
click at [536, 322] on button "Add" at bounding box center [548, 324] width 30 height 19
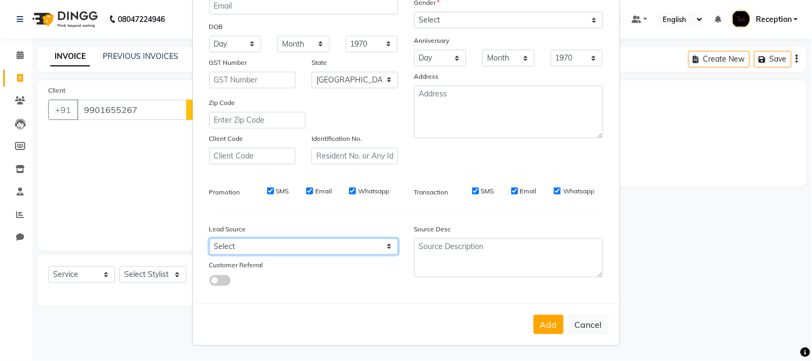
click at [381, 248] on select "Select Walk-in Referral Internet Friend Word of Mouth Advertisement Facebook Ju…" at bounding box center [303, 246] width 189 height 17
select select "9076"
click at [209, 238] on select "Select Walk-in Referral Internet Friend Word of Mouth Advertisement Facebook Ju…" at bounding box center [303, 246] width 189 height 17
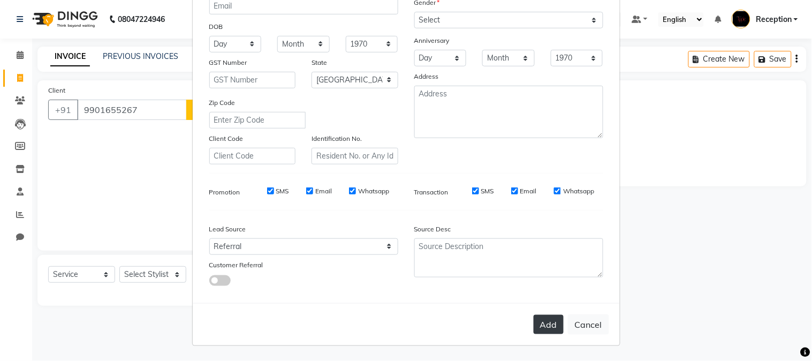
click at [554, 324] on button "Add" at bounding box center [548, 324] width 30 height 19
click at [554, 323] on button "Add" at bounding box center [548, 324] width 30 height 19
click at [553, 323] on button "Add" at bounding box center [548, 324] width 30 height 19
click at [552, 323] on button "Add" at bounding box center [548, 324] width 30 height 19
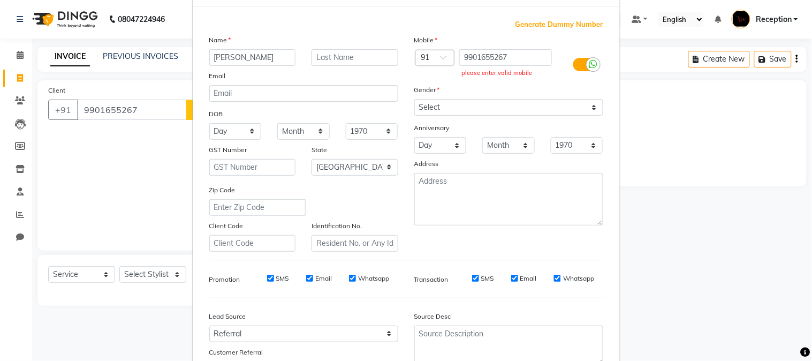
scroll to position [0, 0]
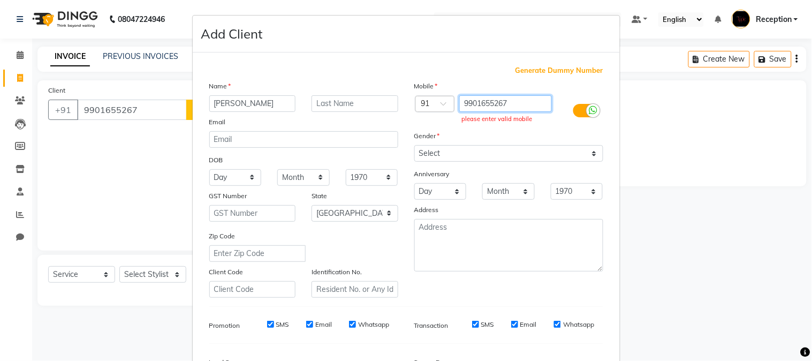
click at [515, 99] on input "9901655267" at bounding box center [505, 103] width 93 height 17
type input "9"
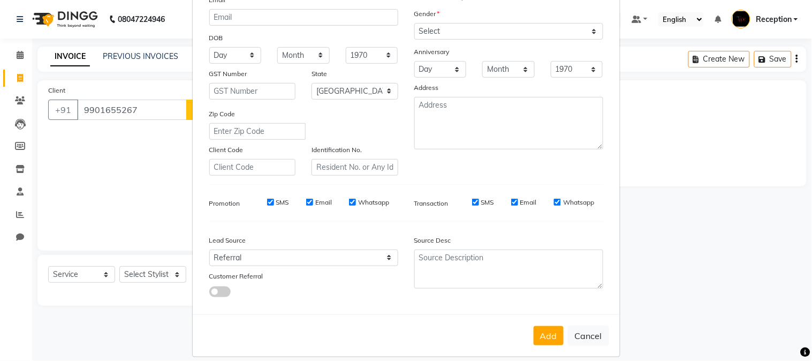
scroll to position [134, 0]
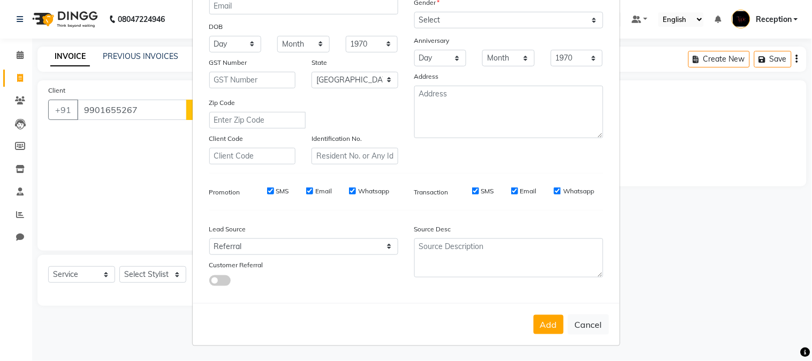
click at [157, 101] on ngb-modal-window "Add Client Generate Dummy Number Name harshita Email DOB Day 01 02 03 04 05 06 …" at bounding box center [406, 180] width 812 height 361
click at [590, 325] on button "Cancel" at bounding box center [588, 324] width 41 height 20
select select
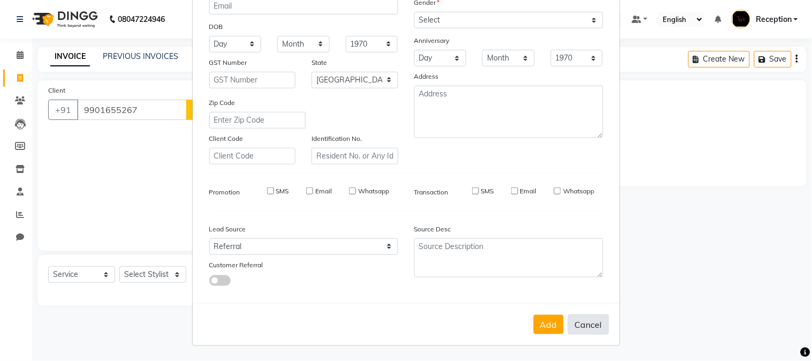
select select "null"
select select
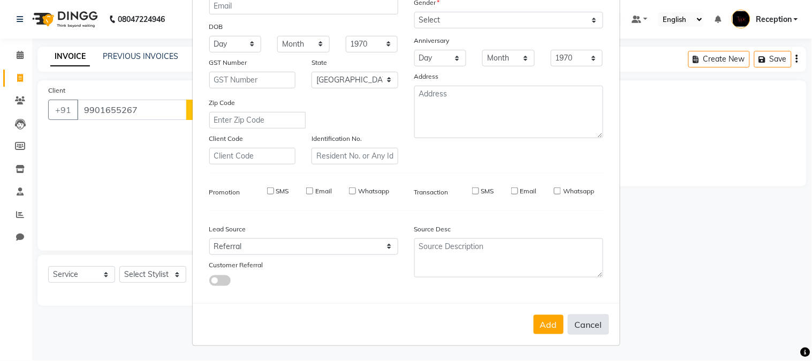
checkbox input "false"
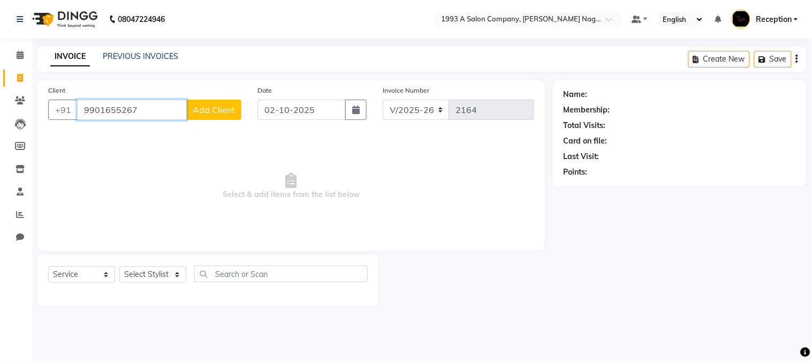
click at [158, 104] on input "9901655267" at bounding box center [132, 110] width 110 height 20
type input "9970165526"
click at [218, 109] on span "Add Client" at bounding box center [214, 109] width 42 height 11
select select "22"
select select "9076"
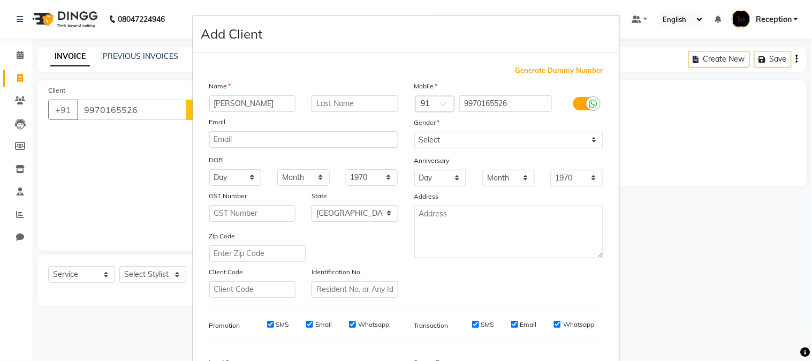
type input "harshita"
click at [491, 140] on select "Select Male Female Other Prefer Not To Say" at bounding box center [508, 140] width 189 height 17
select select "female"
click at [414, 132] on select "Select Male Female Other Prefer Not To Say" at bounding box center [508, 140] width 189 height 17
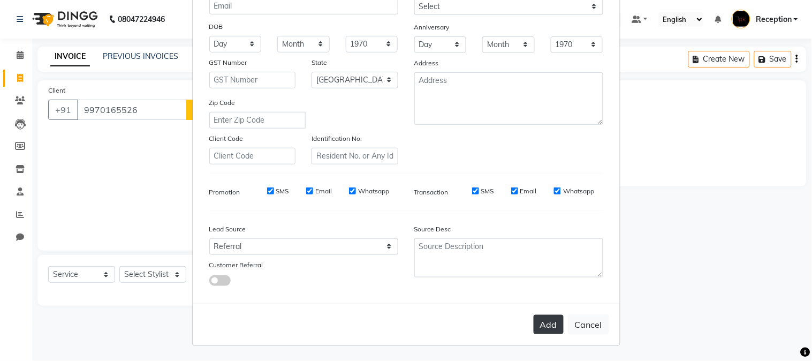
click at [543, 323] on button "Add" at bounding box center [548, 324] width 30 height 19
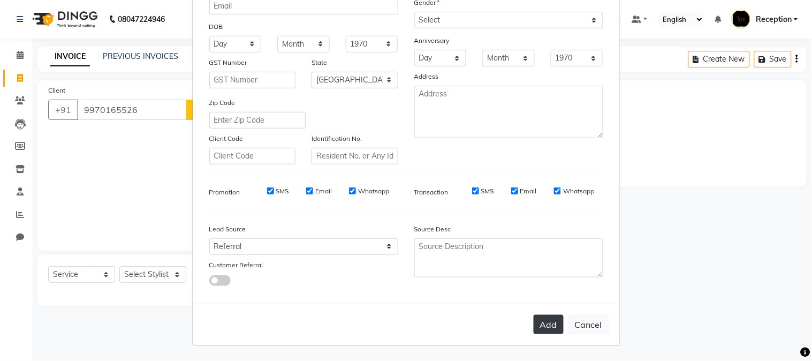
click at [543, 323] on button "Add" at bounding box center [548, 324] width 30 height 19
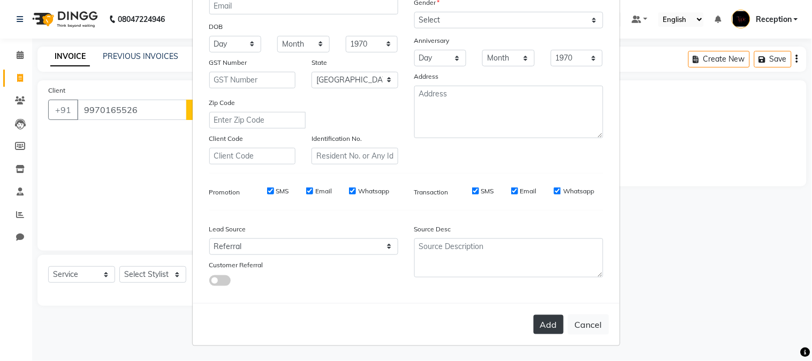
click at [543, 323] on button "Add" at bounding box center [548, 324] width 30 height 19
click at [592, 328] on button "Cancel" at bounding box center [588, 324] width 41 height 20
select select
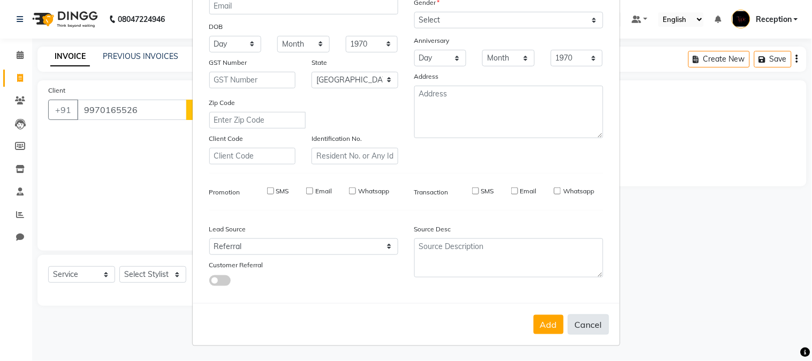
select select
select select "null"
select select
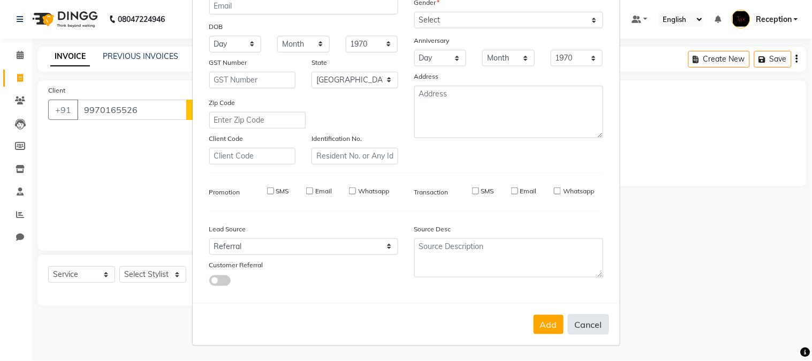
select select
checkbox input "false"
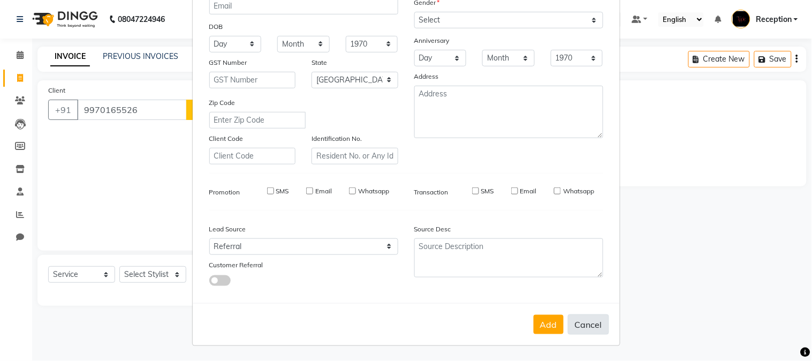
checkbox input "false"
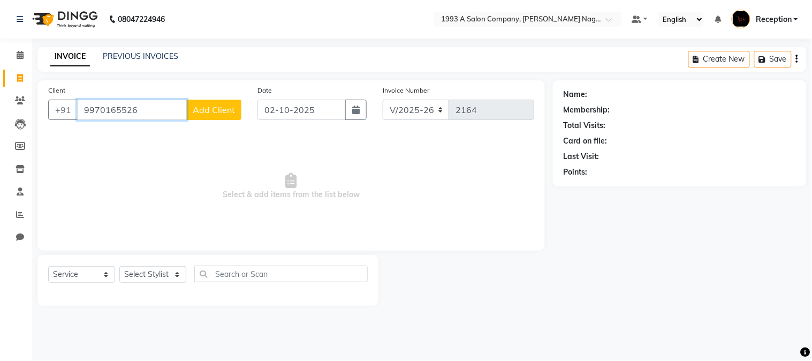
click at [141, 111] on input "9970165526" at bounding box center [132, 110] width 110 height 20
type input "9"
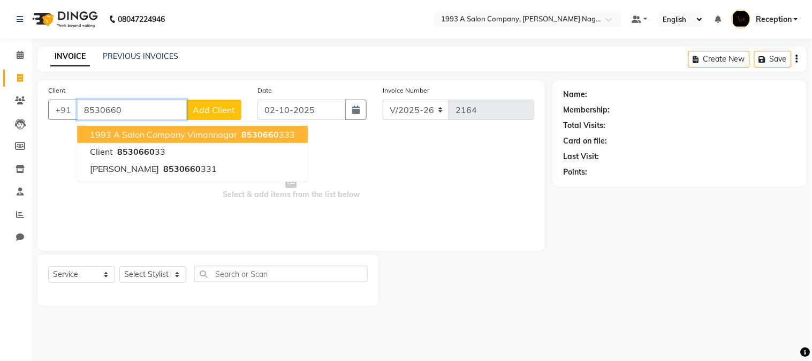
click at [143, 135] on span "1993 A salon company vimannagar" at bounding box center [163, 134] width 147 height 11
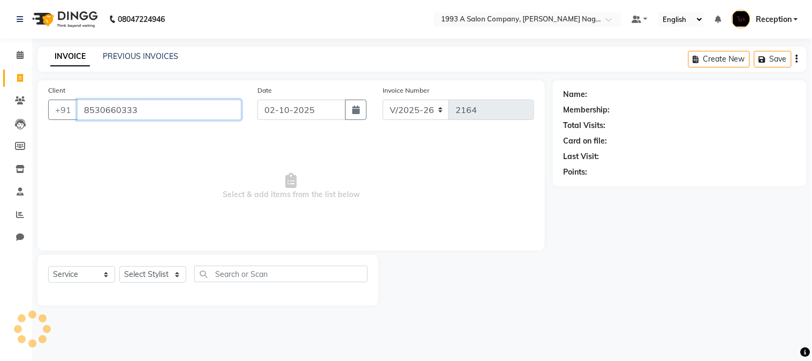
type input "8530660333"
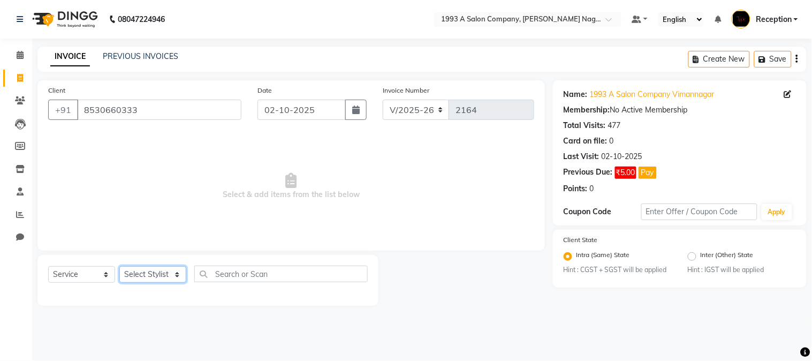
click at [168, 279] on select "Select Stylist Aniket Mane kanchan tripathi NISHITA Reception RUTUJA SAIRAJ BHA…" at bounding box center [152, 274] width 67 height 17
select select "92115"
click at [119, 266] on select "Select Stylist Aniket Mane kanchan tripathi NISHITA Reception RUTUJA SAIRAJ BHA…" at bounding box center [152, 274] width 67 height 17
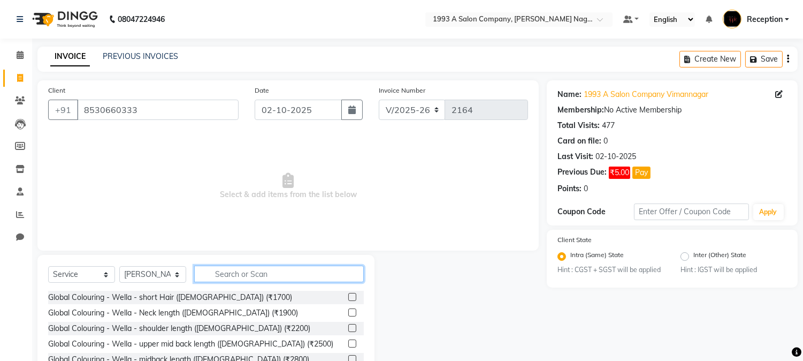
click at [254, 270] on input "text" at bounding box center [279, 273] width 170 height 17
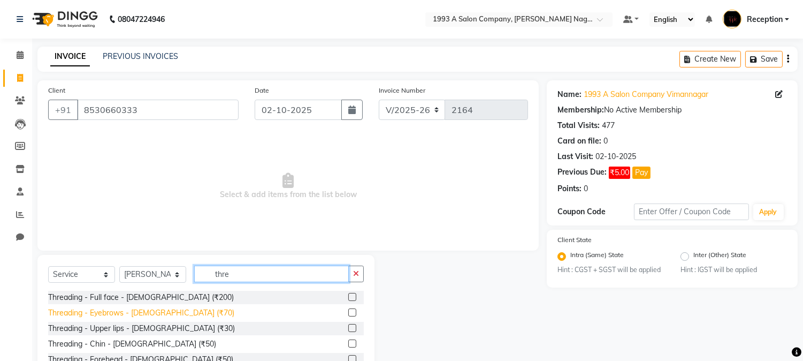
type input "thre"
click at [102, 314] on div "Threading - Eyebrows - Female (₹70)" at bounding box center [141, 312] width 186 height 11
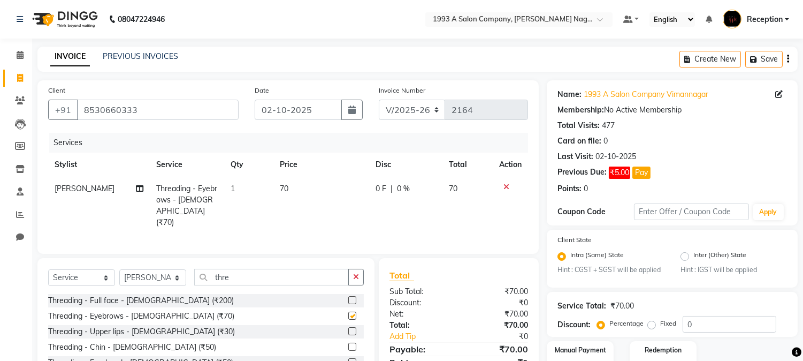
checkbox input "false"
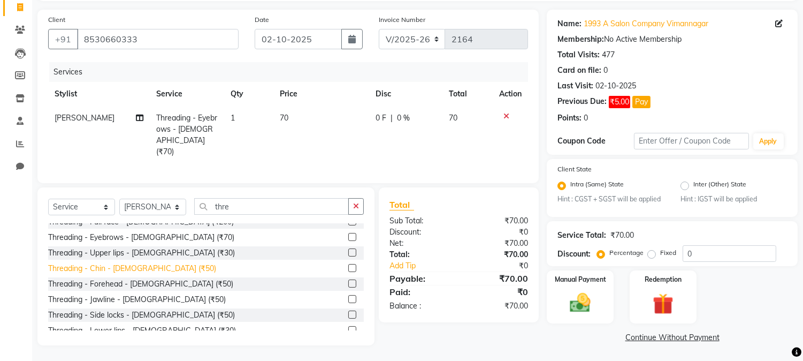
scroll to position [32, 0]
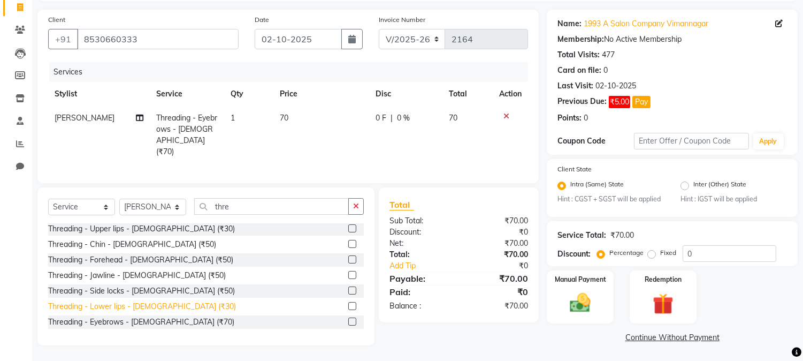
click at [139, 304] on div "Threading - Lower lips - Female (₹30)" at bounding box center [142, 306] width 188 height 11
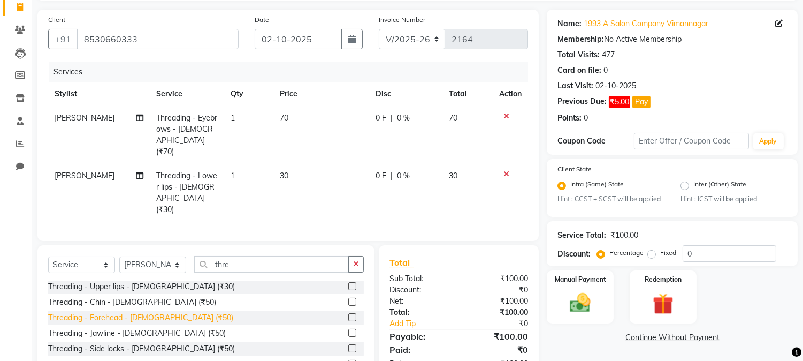
checkbox input "false"
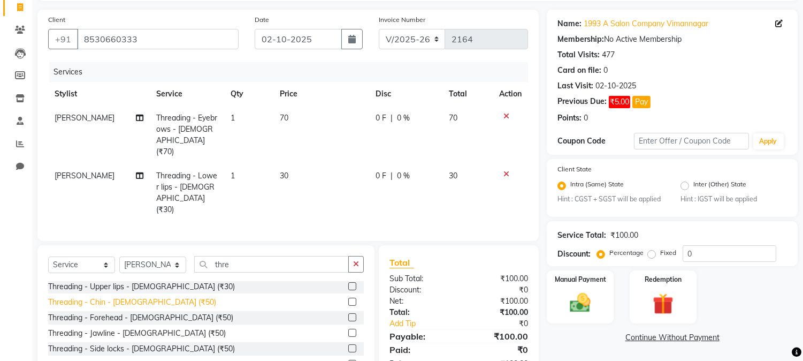
click at [126, 296] on div "Threading - Chin - Female (₹50)" at bounding box center [132, 301] width 168 height 11
checkbox input "false"
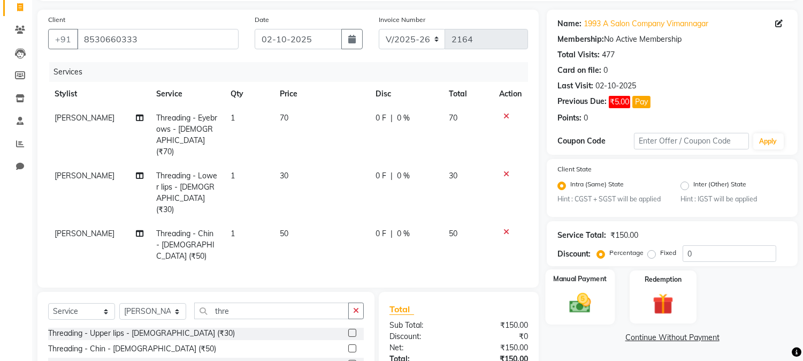
click at [581, 307] on img at bounding box center [580, 303] width 35 height 25
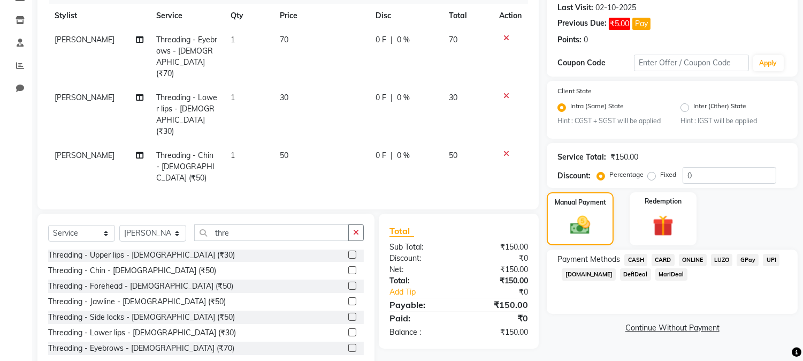
scroll to position [150, 0]
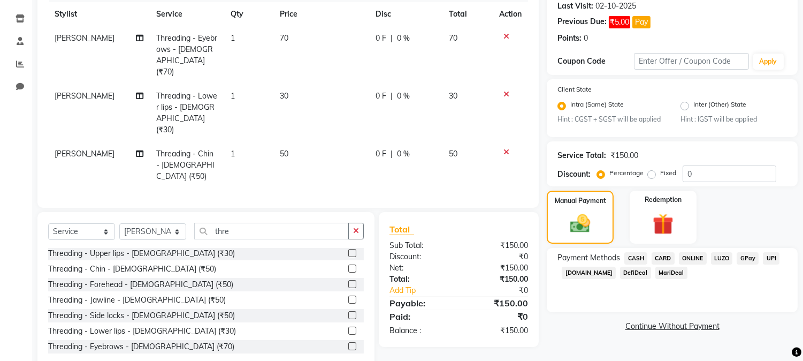
click at [702, 260] on span "ONLINE" at bounding box center [693, 258] width 28 height 12
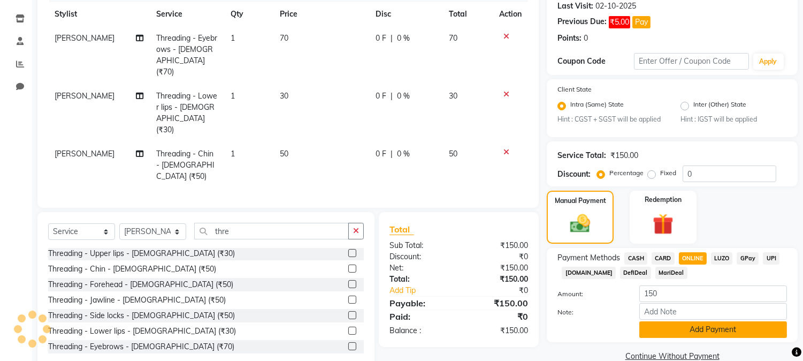
click at [701, 331] on button "Add Payment" at bounding box center [713, 329] width 148 height 17
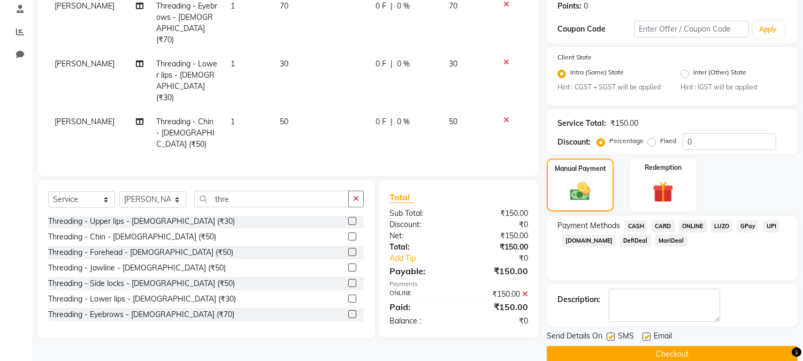
scroll to position [200, 0]
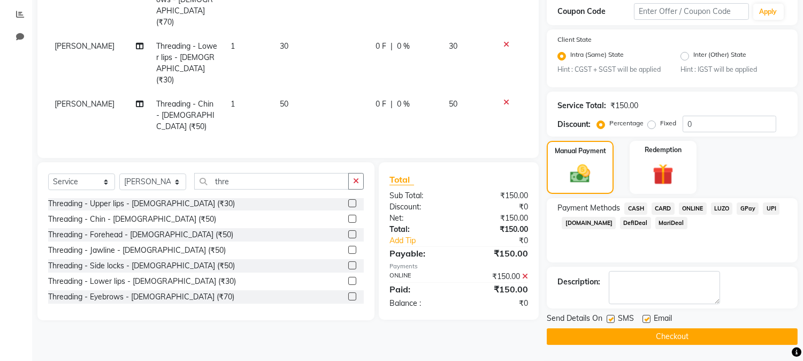
click at [664, 337] on button "Checkout" at bounding box center [672, 336] width 251 height 17
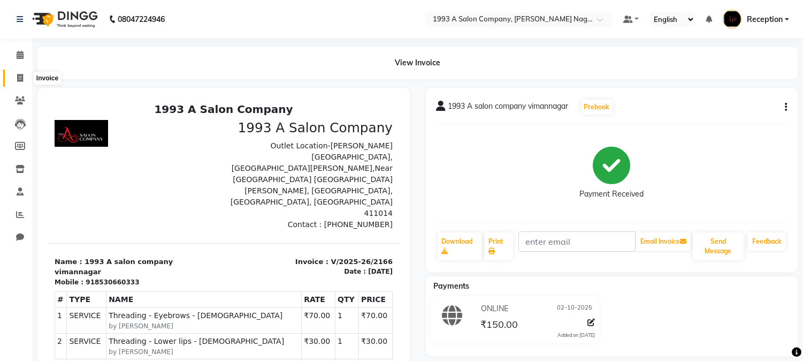
click at [17, 79] on icon at bounding box center [20, 78] width 6 height 8
select select "service"
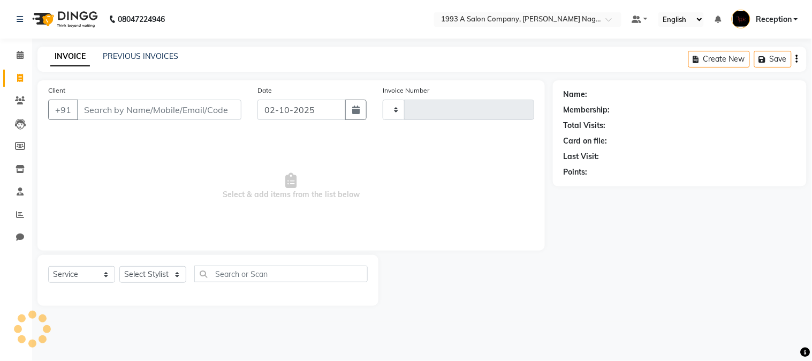
type input "2167"
select select "144"
click at [136, 59] on link "PREVIOUS INVOICES" at bounding box center [140, 56] width 75 height 10
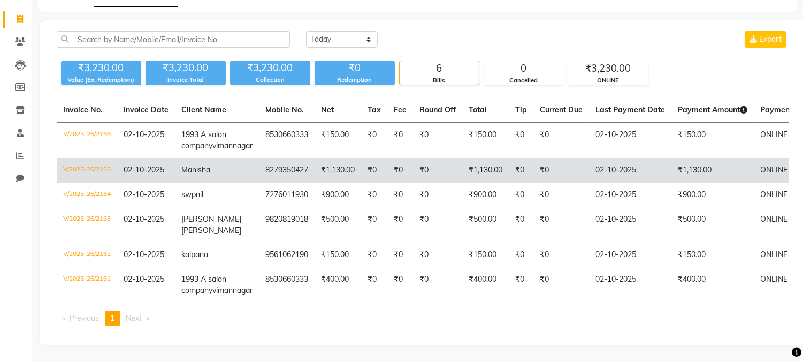
scroll to position [112, 0]
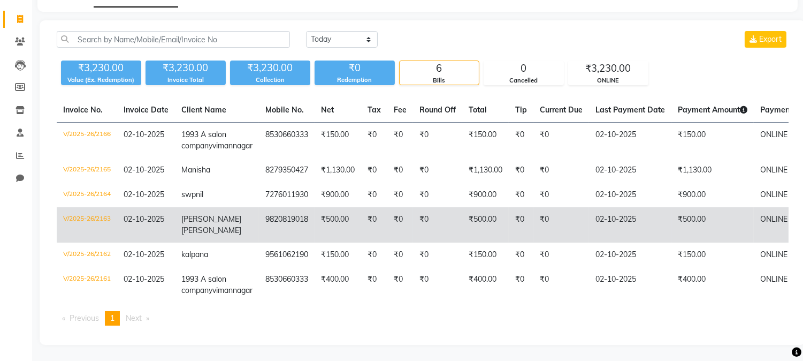
click at [429, 209] on td "₹0" at bounding box center [437, 224] width 49 height 35
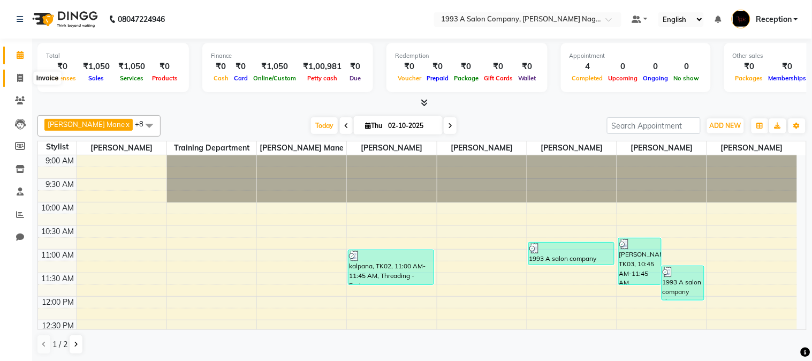
click at [17, 79] on icon at bounding box center [20, 78] width 6 height 8
select select "service"
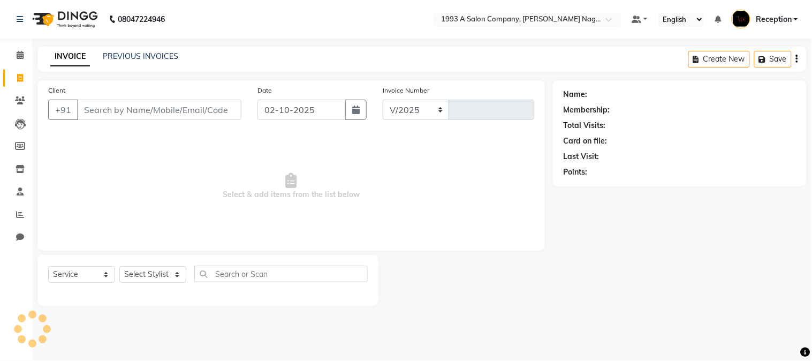
select select "144"
type input "2164"
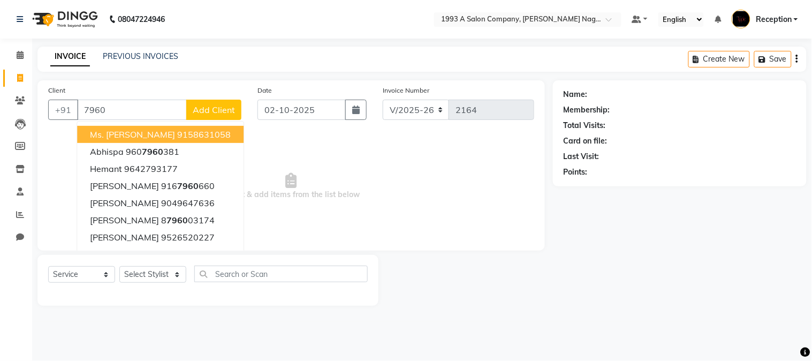
click at [92, 109] on input "7960" at bounding box center [132, 110] width 110 height 20
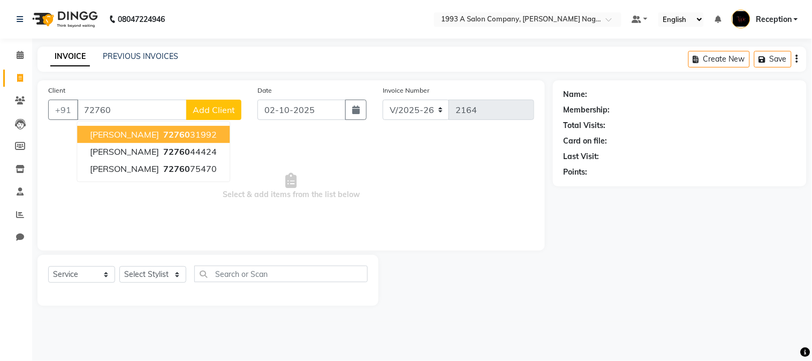
click at [117, 107] on input "72760" at bounding box center [132, 110] width 110 height 20
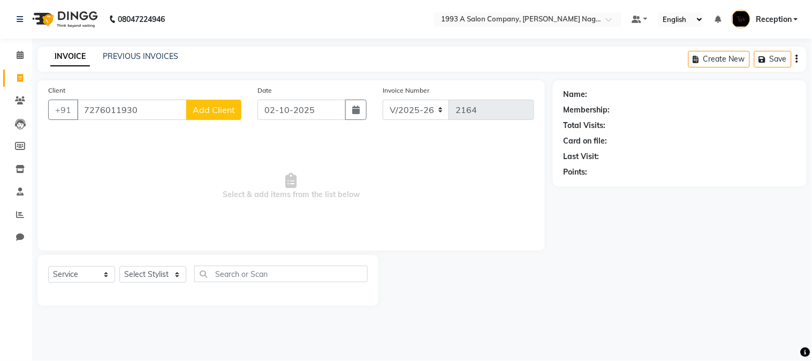
type input "7276011930"
click at [217, 117] on button "Add Client" at bounding box center [213, 110] width 55 height 20
select select "22"
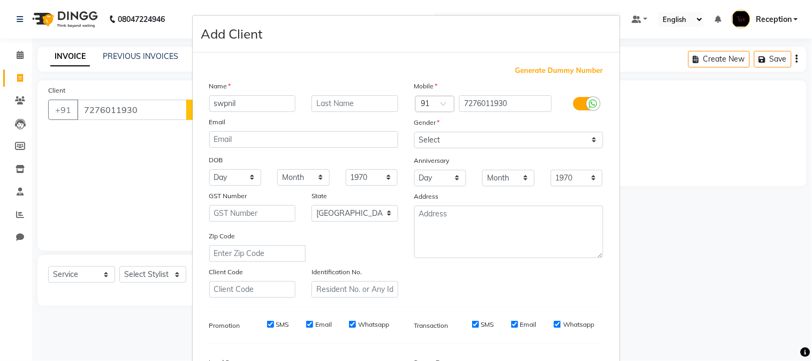
type input "swpnil"
click at [594, 143] on select "Select [DEMOGRAPHIC_DATA] [DEMOGRAPHIC_DATA] Other Prefer Not To Say" at bounding box center [508, 140] width 189 height 17
select select "male"
click at [414, 132] on select "Select [DEMOGRAPHIC_DATA] [DEMOGRAPHIC_DATA] Other Prefer Not To Say" at bounding box center [508, 140] width 189 height 17
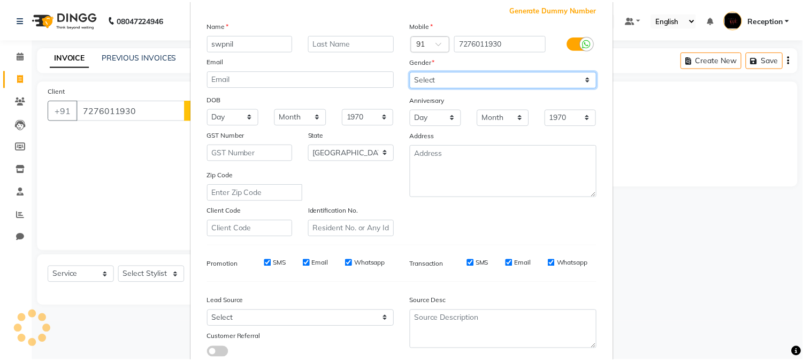
scroll to position [134, 0]
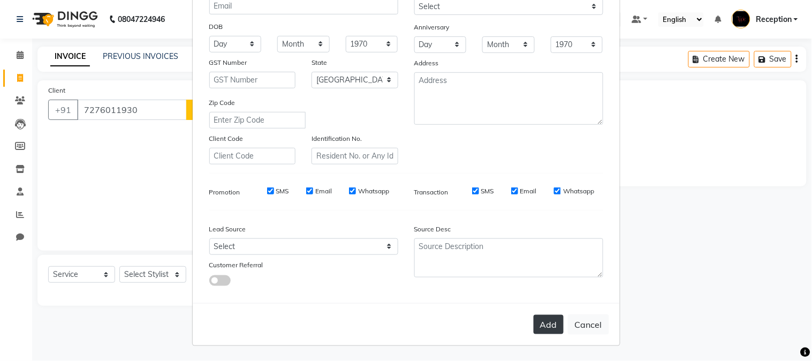
click at [557, 331] on button "Add" at bounding box center [548, 324] width 30 height 19
select select
select select "null"
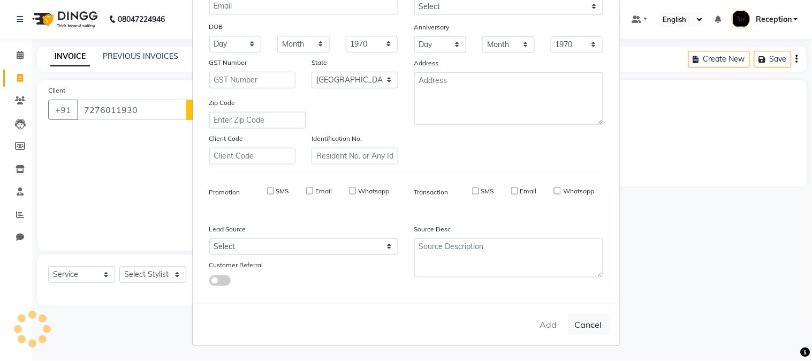
select select
checkbox input "false"
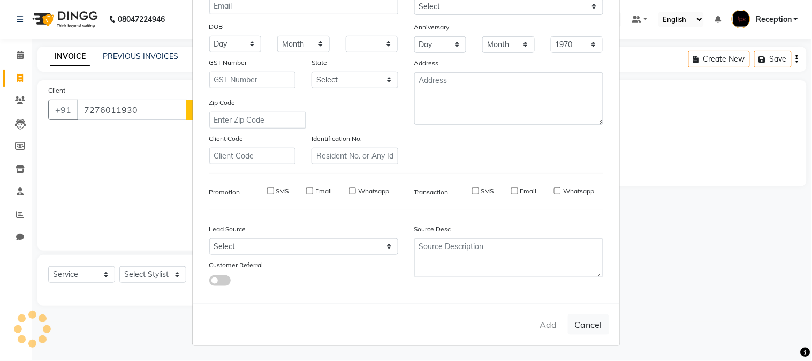
checkbox input "false"
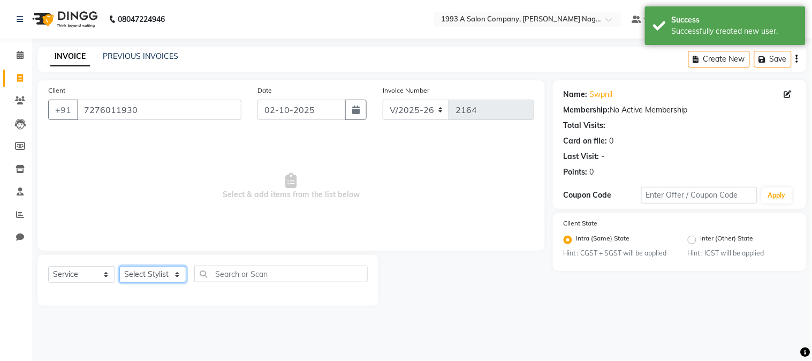
drag, startPoint x: 180, startPoint y: 277, endPoint x: 175, endPoint y: 273, distance: 6.2
click at [180, 277] on select "Select Stylist Aniket Mane kanchan tripathi NISHITA Reception RUTUJA SAIRAJ BHA…" at bounding box center [152, 274] width 67 height 17
click at [119, 266] on select "Select Stylist Aniket Mane kanchan tripathi NISHITA Reception RUTUJA SAIRAJ BHA…" at bounding box center [152, 274] width 67 height 17
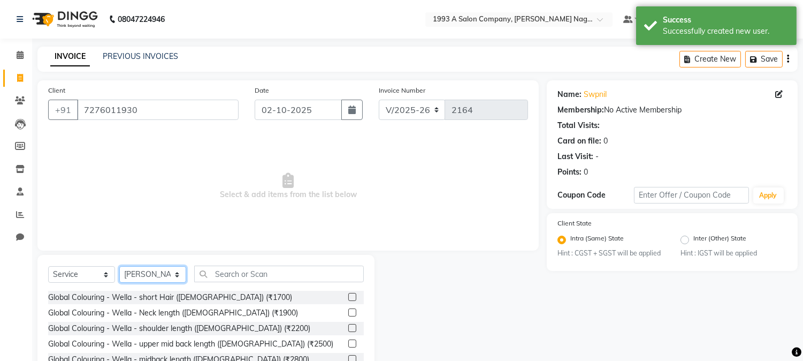
click at [177, 277] on select "Select Stylist Aniket Mane kanchan tripathi NISHITA Reception RUTUJA SAIRAJ BHA…" at bounding box center [152, 274] width 67 height 17
select select "86362"
click at [119, 266] on select "Select Stylist Aniket Mane kanchan tripathi NISHITA Reception RUTUJA SAIRAJ BHA…" at bounding box center [152, 274] width 67 height 17
click at [219, 276] on input "text" at bounding box center [279, 273] width 170 height 17
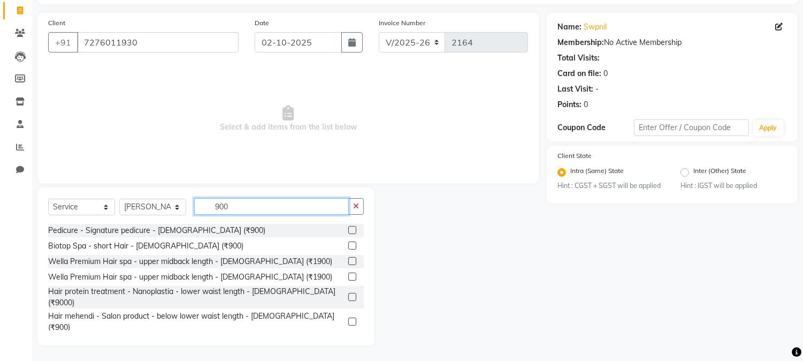
scroll to position [59, 0]
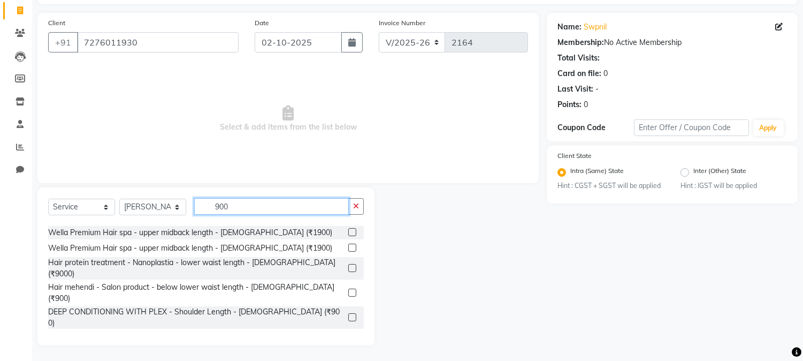
type input "900"
click at [348, 348] on label at bounding box center [352, 352] width 8 height 8
click at [348, 349] on input "checkbox" at bounding box center [351, 352] width 7 height 7
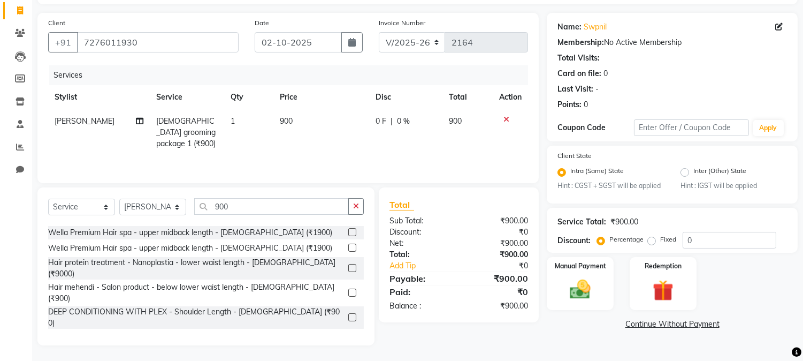
checkbox input "false"
click at [586, 288] on img at bounding box center [580, 289] width 35 height 25
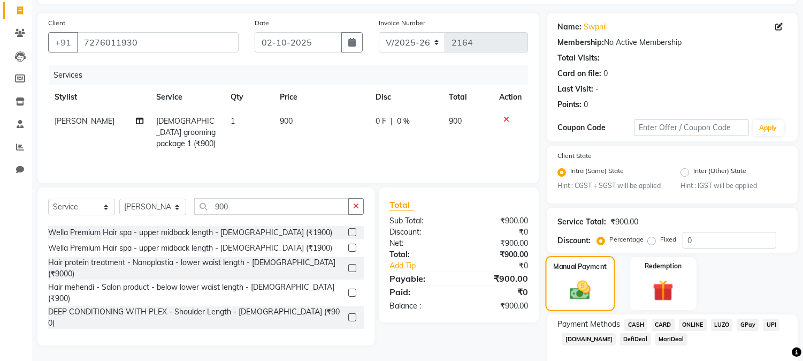
scroll to position [123, 0]
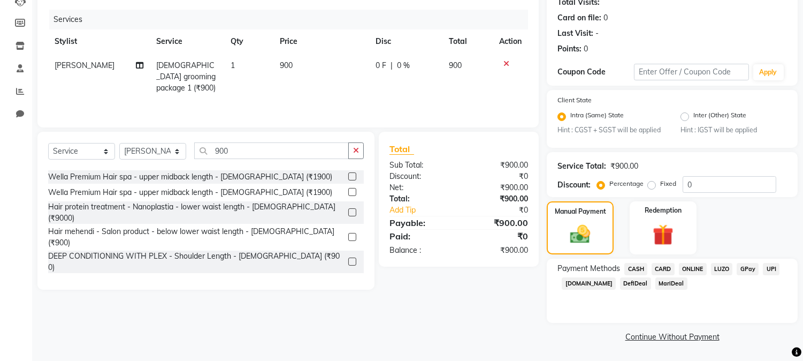
click at [697, 271] on span "ONLINE" at bounding box center [693, 269] width 28 height 12
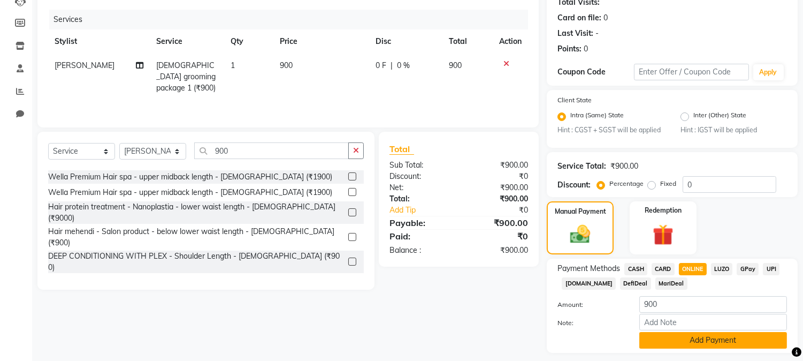
click at [710, 340] on button "Add Payment" at bounding box center [713, 340] width 148 height 17
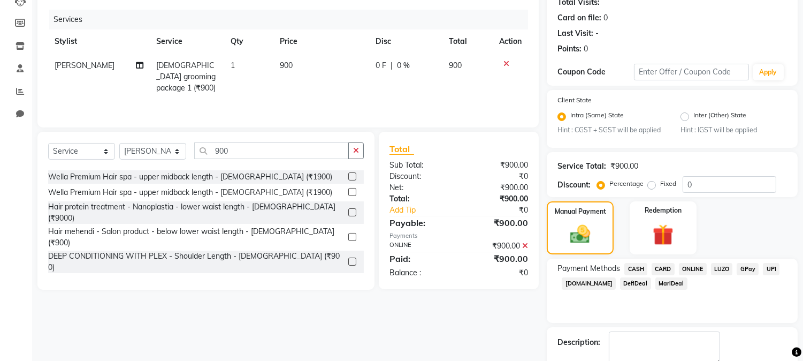
scroll to position [184, 0]
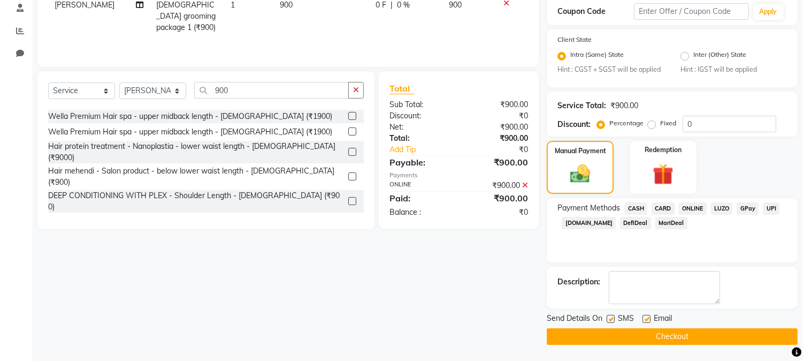
click at [692, 335] on button "Checkout" at bounding box center [672, 336] width 251 height 17
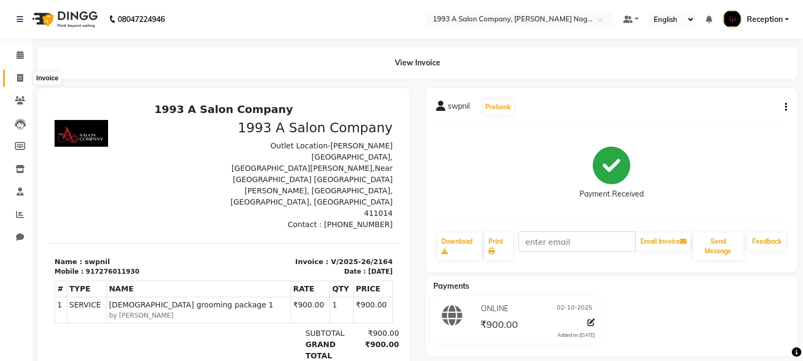
click at [17, 77] on icon at bounding box center [20, 78] width 6 height 8
select select "service"
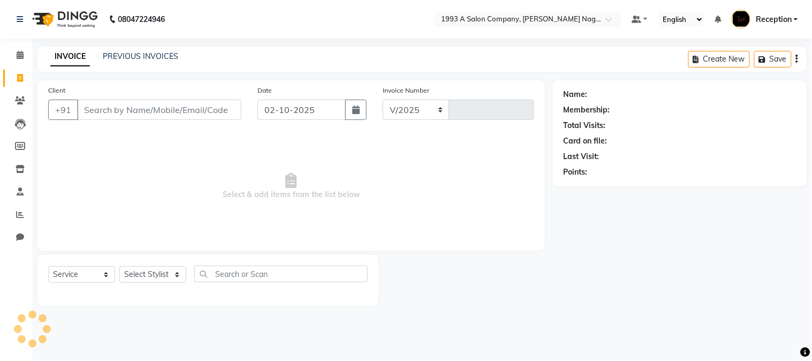
select select "144"
type input "2165"
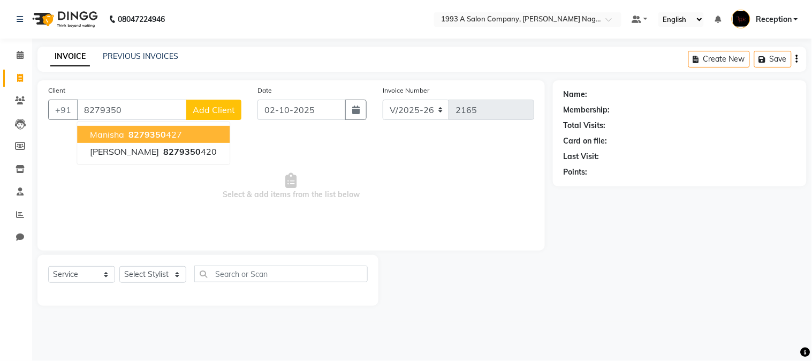
click at [125, 139] on button "Manisha 8279350 427" at bounding box center [153, 134] width 152 height 17
type input "8279350427"
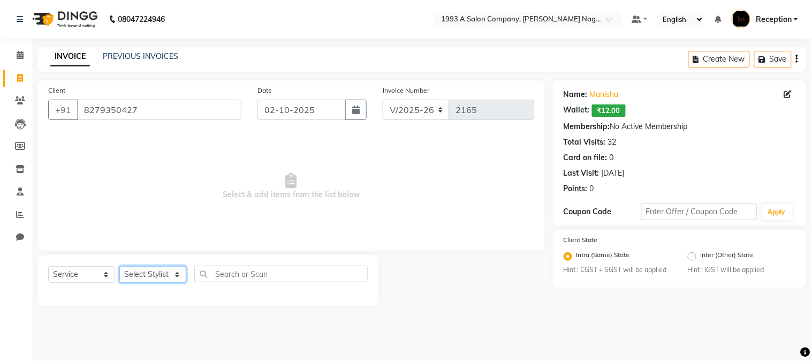
click at [161, 269] on select "Select Stylist Aniket Mane kanchan tripathi NISHITA Reception RUTUJA SAIRAJ BHA…" at bounding box center [152, 274] width 67 height 17
select select "4174"
click at [119, 266] on select "Select Stylist Aniket Mane kanchan tripathi NISHITA Reception RUTUJA SAIRAJ BHA…" at bounding box center [152, 274] width 67 height 17
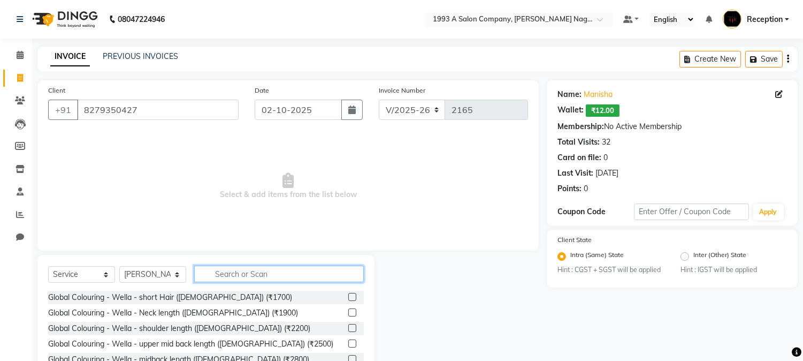
click at [264, 276] on input "text" at bounding box center [279, 273] width 170 height 17
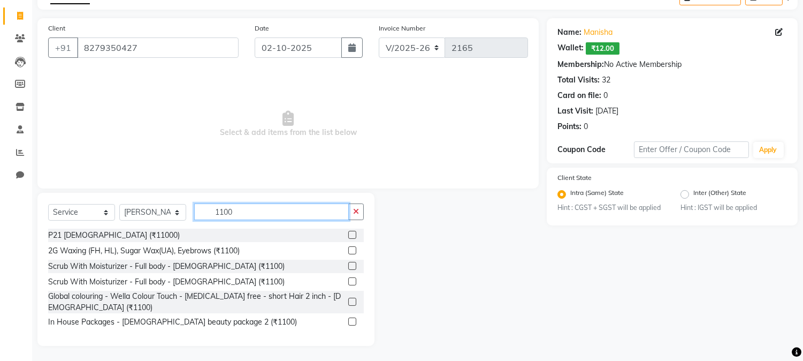
scroll to position [63, 0]
type input "1100"
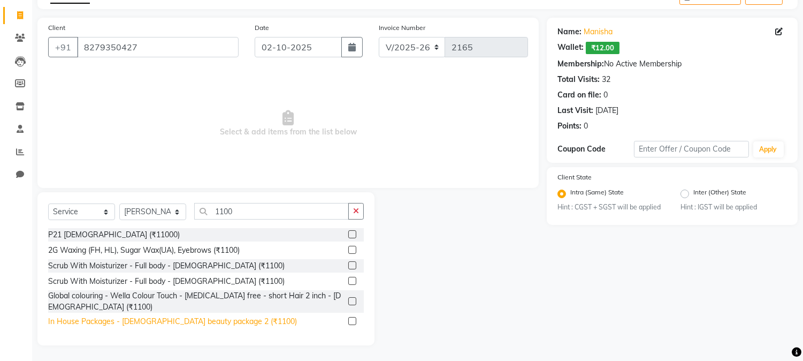
click at [228, 322] on div "In House Packages - Female beauty package 2 (₹1100)" at bounding box center [172, 321] width 249 height 11
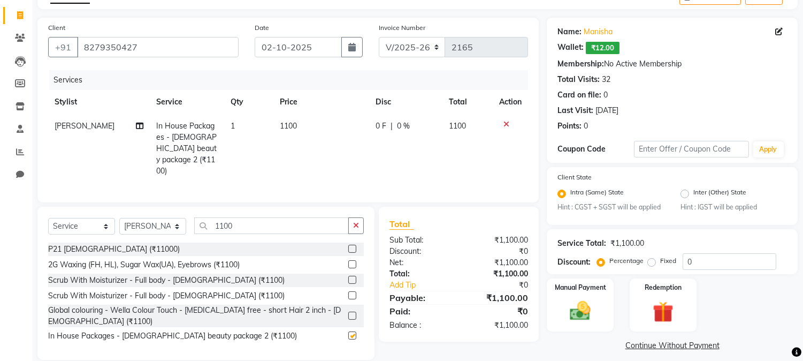
checkbox input "false"
click at [272, 217] on input "1100" at bounding box center [271, 225] width 155 height 17
type input "1"
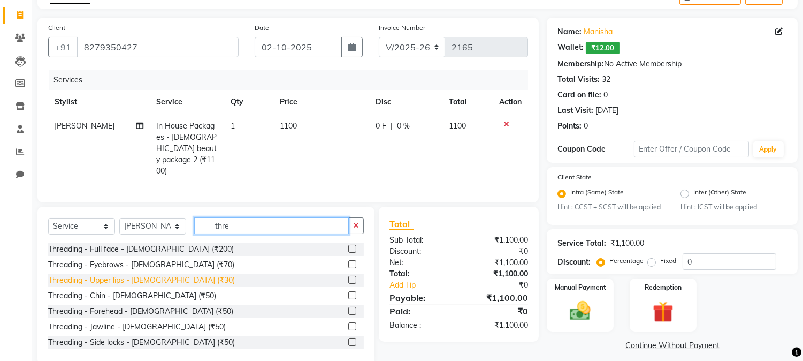
type input "thre"
click at [165, 277] on div "Threading - Upper lips - Female (₹30)" at bounding box center [141, 279] width 187 height 11
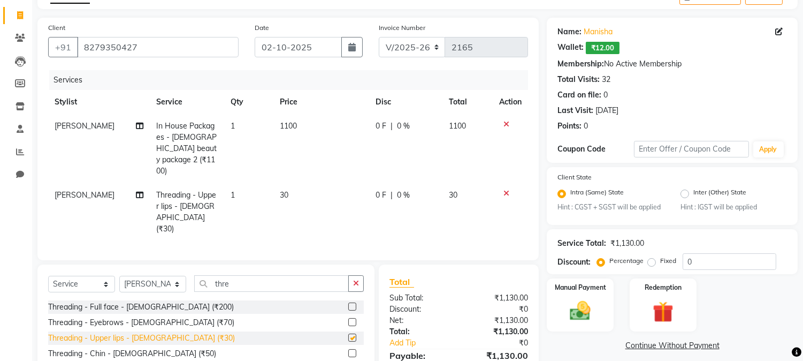
checkbox input "false"
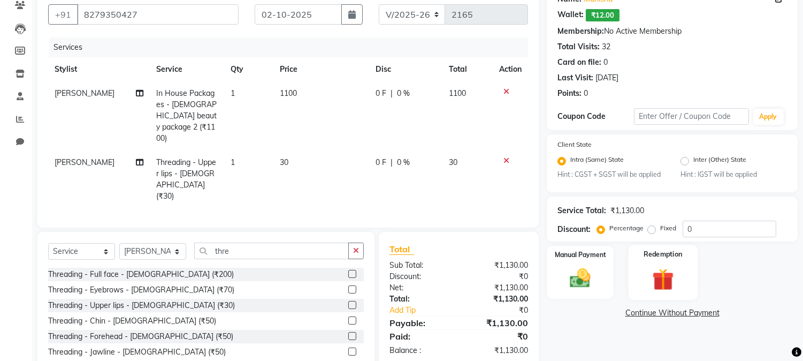
scroll to position [126, 0]
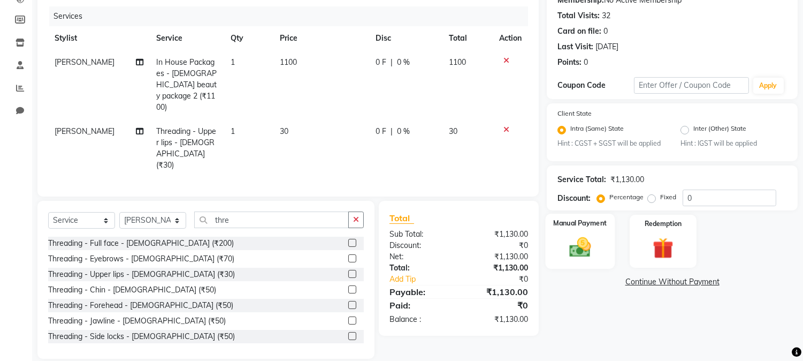
click at [584, 248] on img at bounding box center [580, 247] width 35 height 25
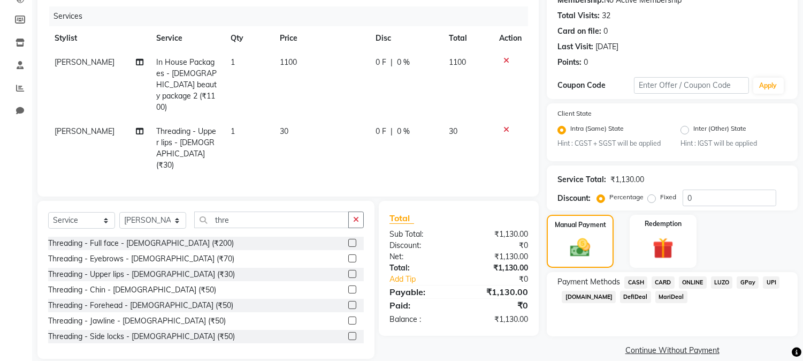
click at [696, 281] on span "ONLINE" at bounding box center [693, 282] width 28 height 12
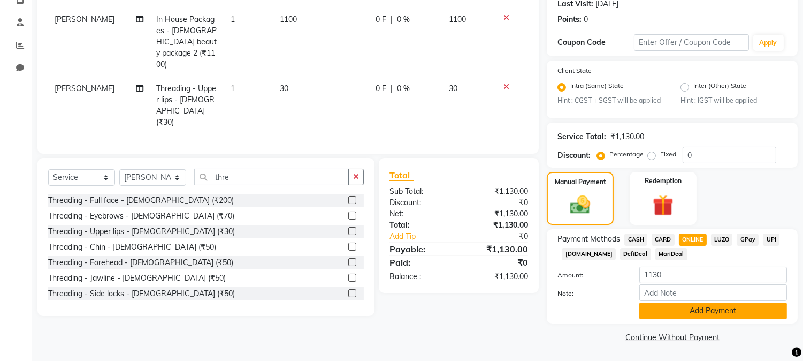
scroll to position [170, 0]
click at [684, 305] on button "Add Payment" at bounding box center [713, 310] width 148 height 17
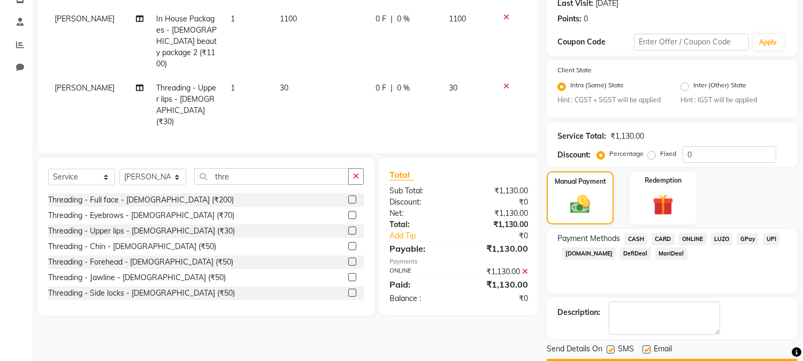
scroll to position [200, 0]
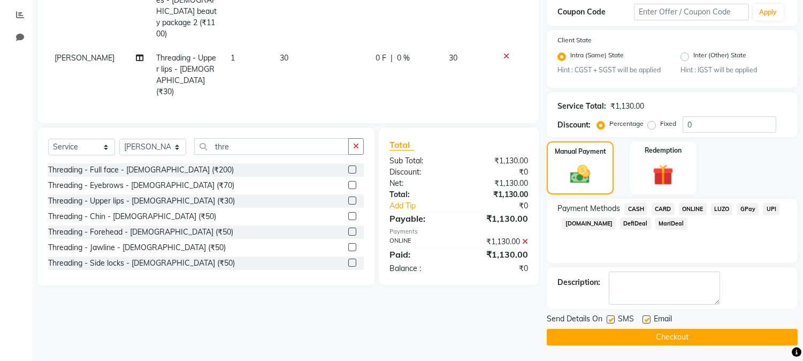
click at [675, 329] on button "Checkout" at bounding box center [672, 337] width 251 height 17
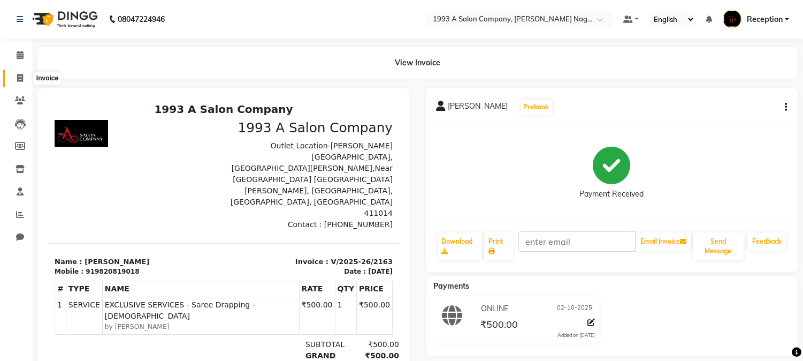
click at [21, 82] on icon at bounding box center [20, 78] width 6 height 8
select select "service"
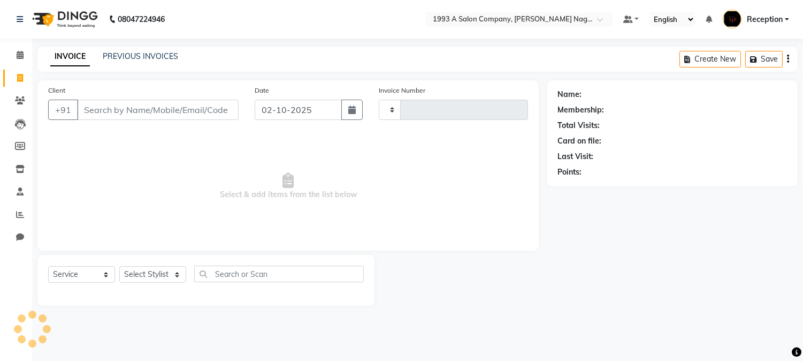
type input "2167"
select select "144"
click at [166, 57] on link "PREVIOUS INVOICES" at bounding box center [140, 56] width 75 height 10
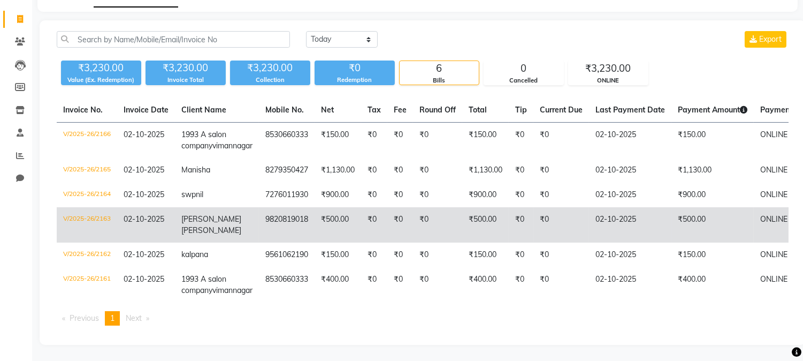
scroll to position [112, 0]
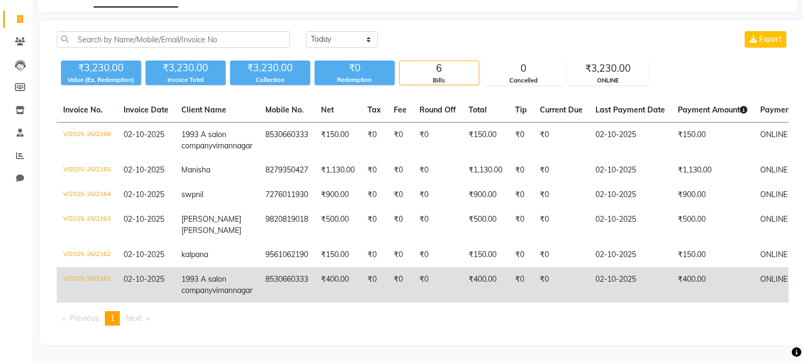
click at [634, 267] on td "02-10-2025" at bounding box center [630, 284] width 82 height 35
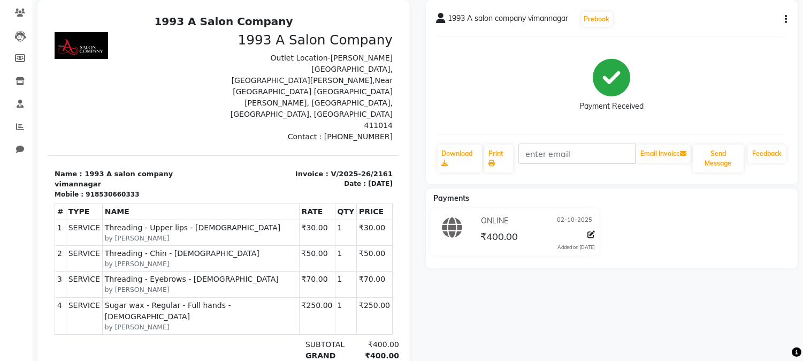
scroll to position [119, 0]
